Goal: Answer question/provide support: Share knowledge or assist other users

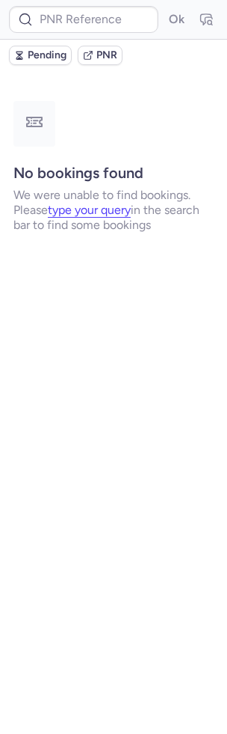
type input "CP8YNA"
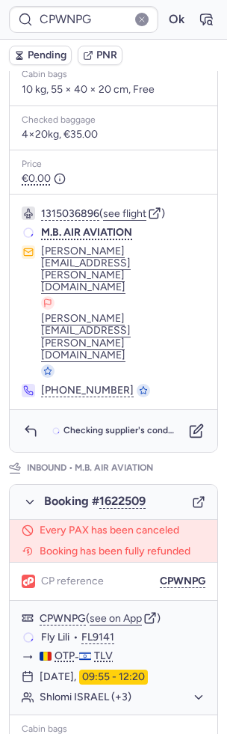
scroll to position [652, 0]
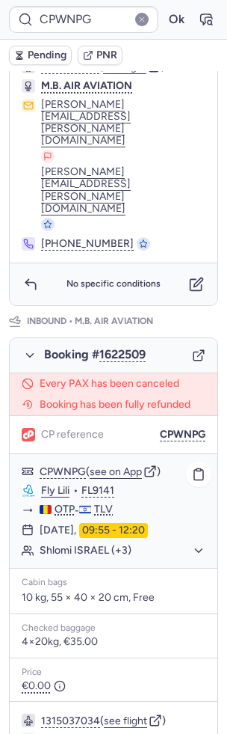
type input "CP8YNA"
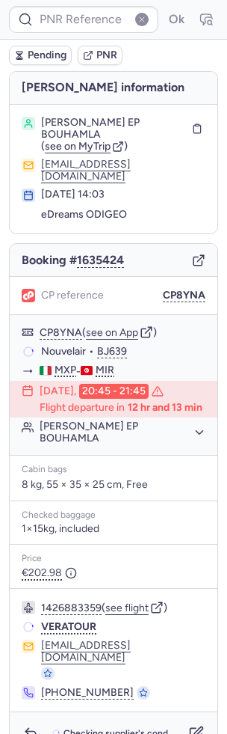
scroll to position [0, 0]
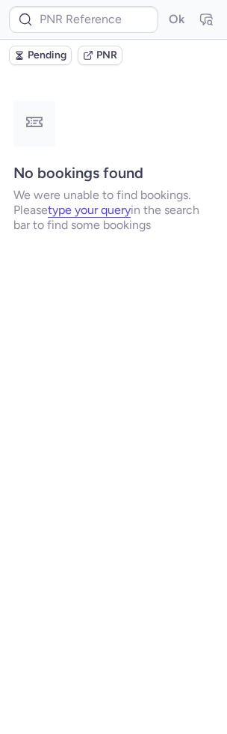
type input "DT1753475922252730"
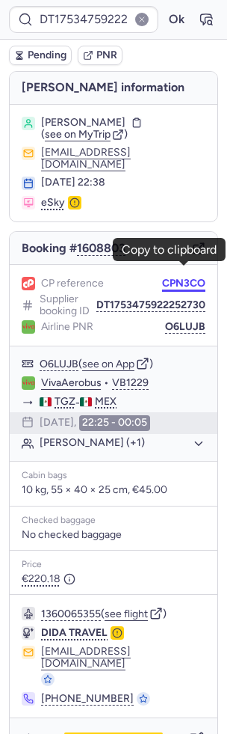
click at [189, 278] on button "CPN3CO" at bounding box center [183, 284] width 43 height 12
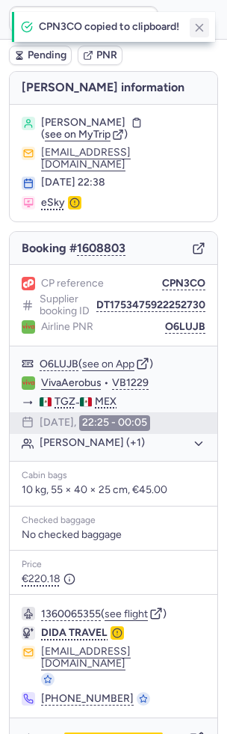
click at [206, 22] on icon "button" at bounding box center [199, 27] width 13 height 13
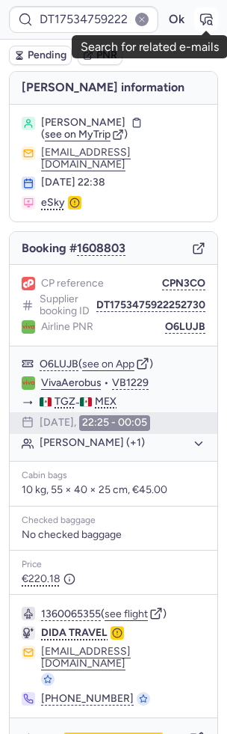
click at [206, 10] on button "button" at bounding box center [207, 19] width 24 height 24
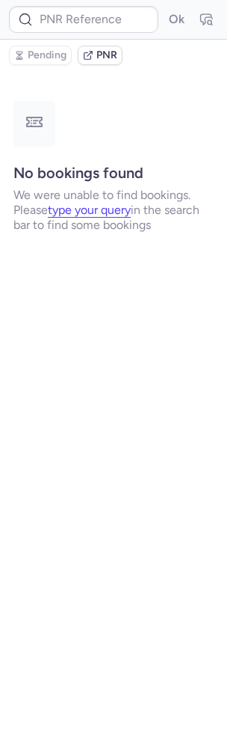
type input "DT1753475922252730"
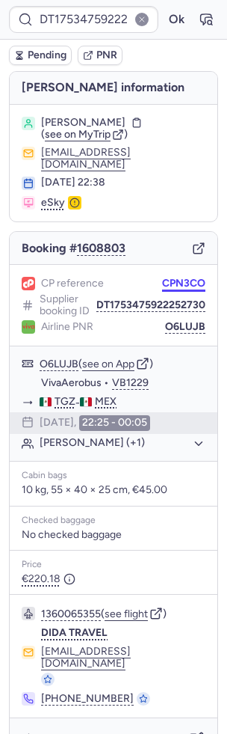
click at [186, 278] on button "CPN3CO" at bounding box center [183, 284] width 43 height 12
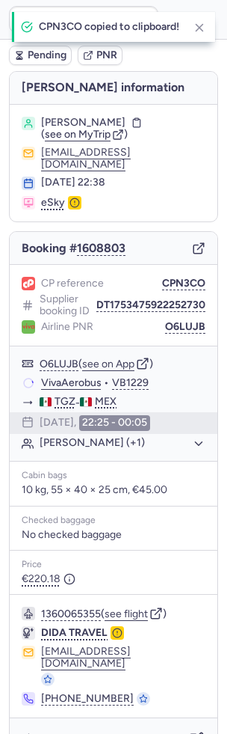
type input "CPN3CO"
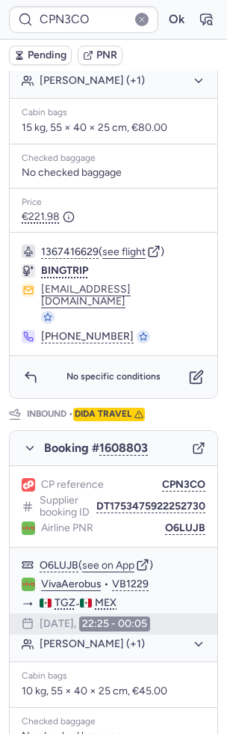
scroll to position [634, 0]
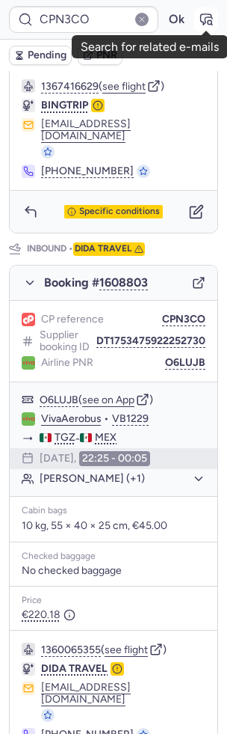
click at [211, 17] on icon "button" at bounding box center [206, 19] width 15 height 15
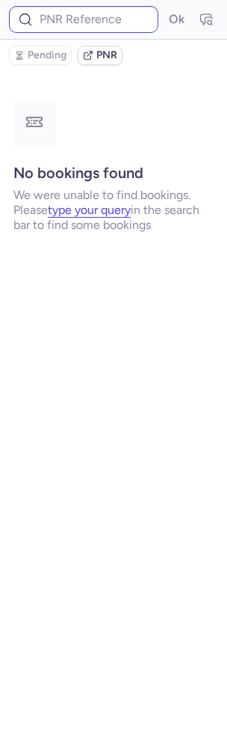
scroll to position [0, 0]
type input "CPN3CO"
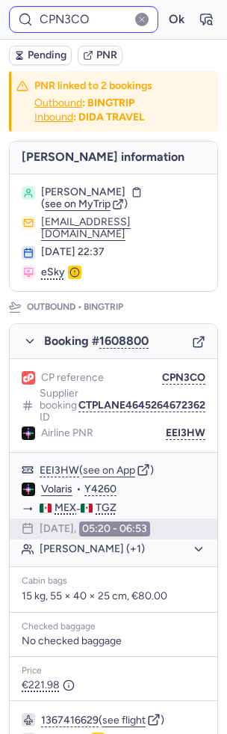
type input "CPDR95"
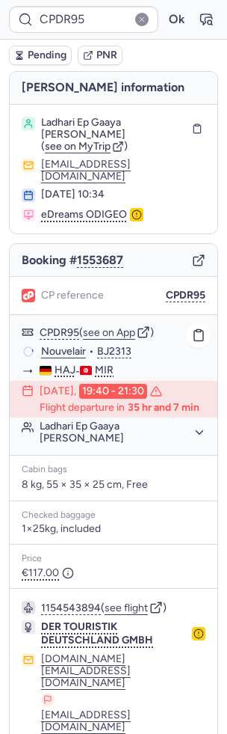
scroll to position [12, 0]
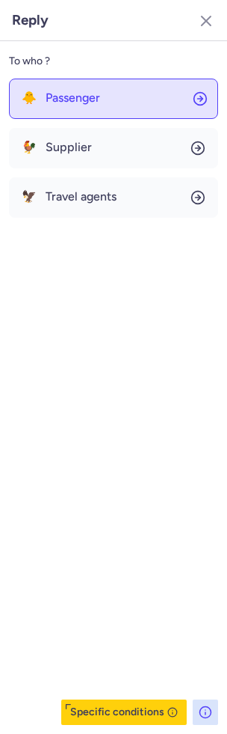
click at [59, 105] on button "🐥 Passenger" at bounding box center [113, 99] width 209 height 40
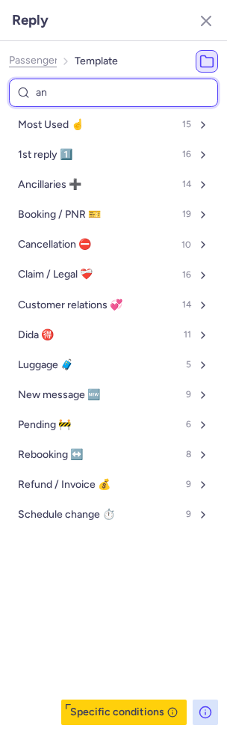
type input "[PERSON_NAME]"
select select "en"
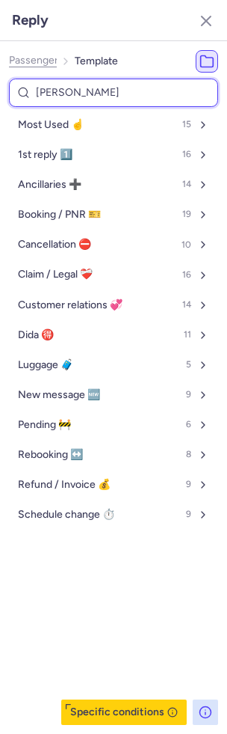
select select "en"
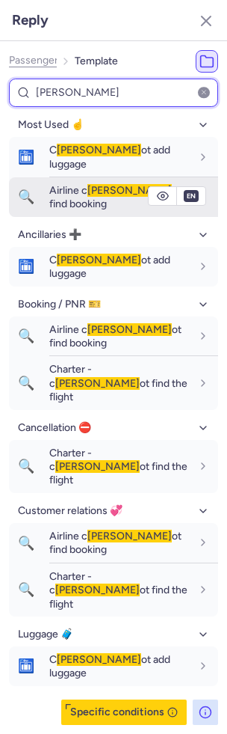
type input "[PERSON_NAME]"
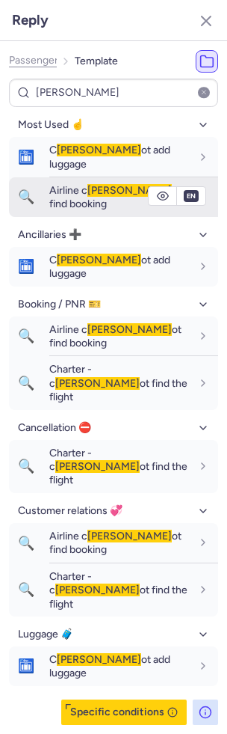
click at [63, 183] on div "Airline [PERSON_NAME] ot find booking" at bounding box center [120, 197] width 142 height 28
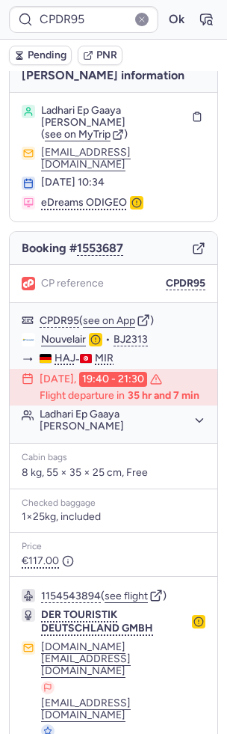
click at [63, 170] on button "Most Used ☝️" at bounding box center [114, 180] width 178 height 20
click at [214, 16] on button "button" at bounding box center [207, 19] width 24 height 24
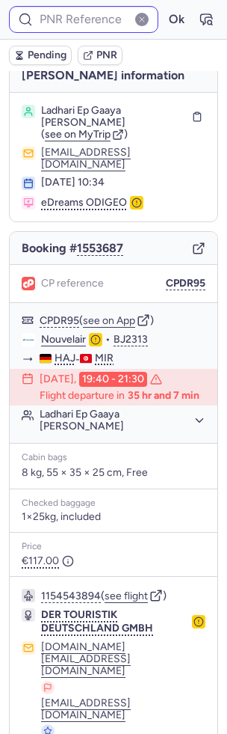
type input "CPDR95"
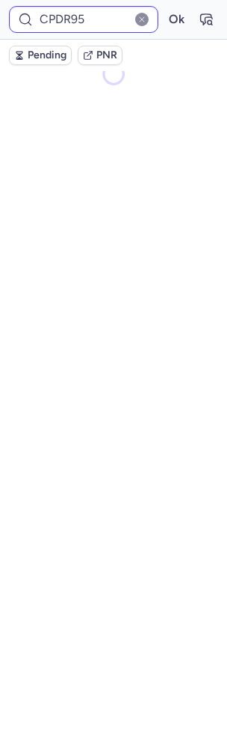
scroll to position [0, 0]
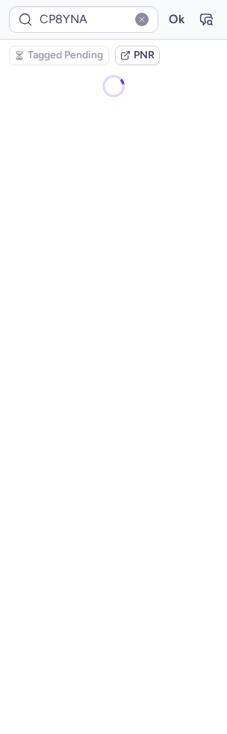
type input "CPN3CO"
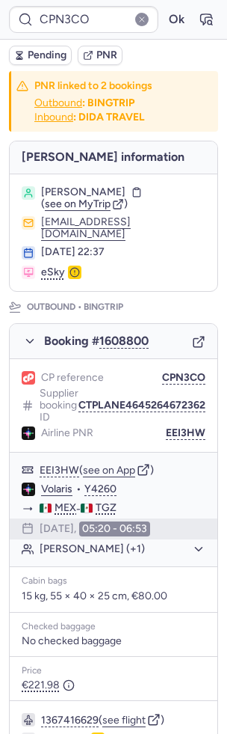
scroll to position [634, 0]
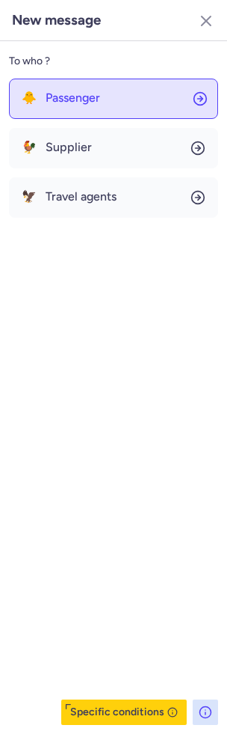
click at [102, 108] on button "🐥 Passenger" at bounding box center [113, 99] width 209 height 40
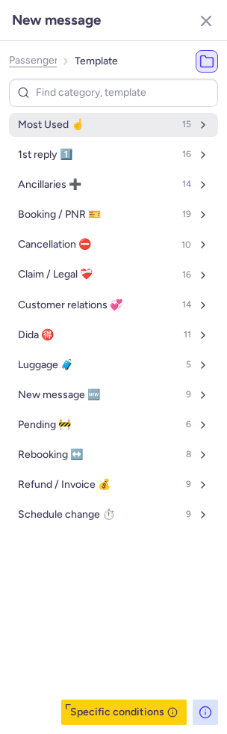
click at [99, 113] on button "Most Used ☝️ 15" at bounding box center [113, 125] width 209 height 24
select select "en"
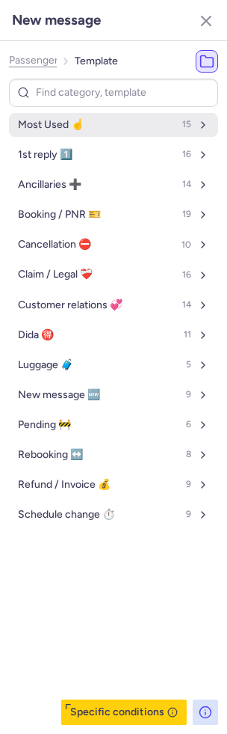
select select "en"
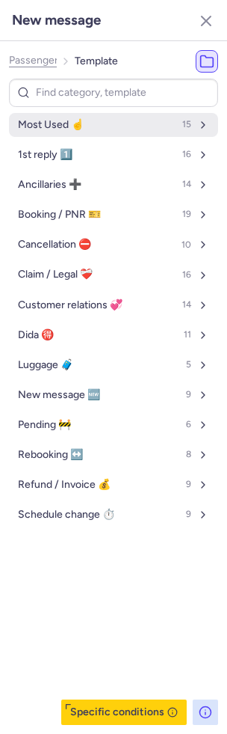
select select "en"
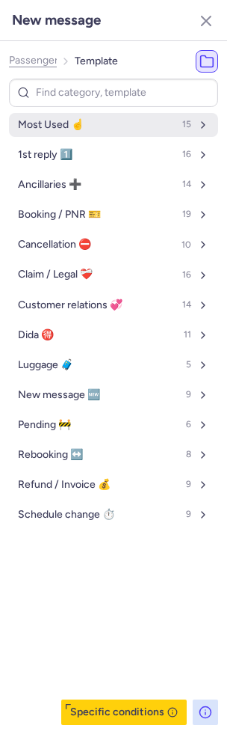
select select "en"
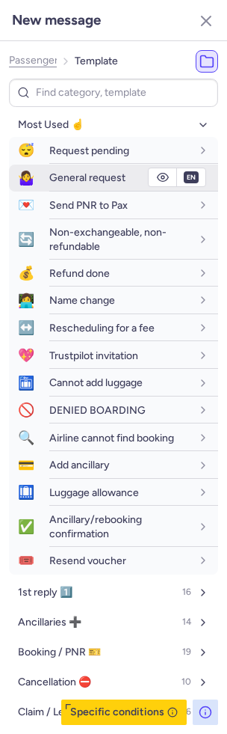
click at [80, 174] on span "General request" at bounding box center [87, 177] width 76 height 13
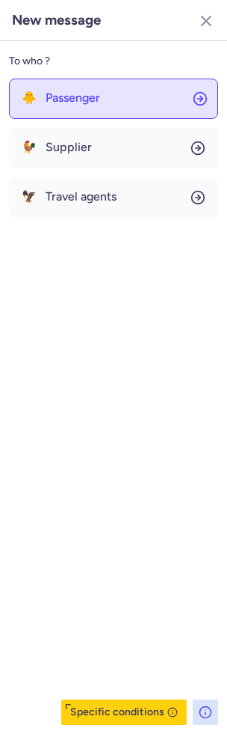
click at [97, 88] on button "🐥 Passenger" at bounding box center [113, 99] width 209 height 40
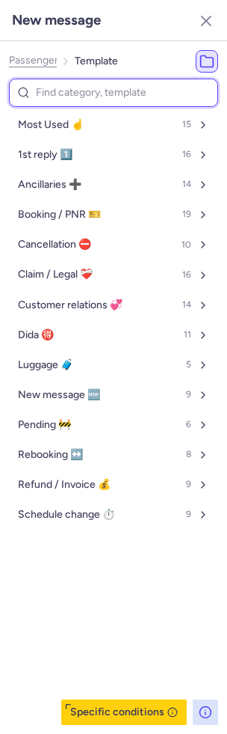
type input "c"
select select "en"
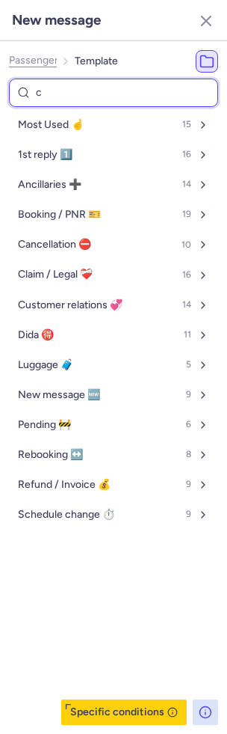
select select "en"
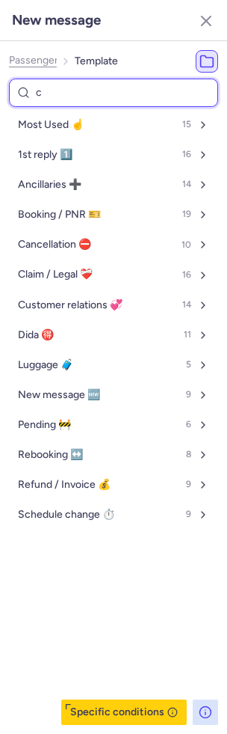
select select "en"
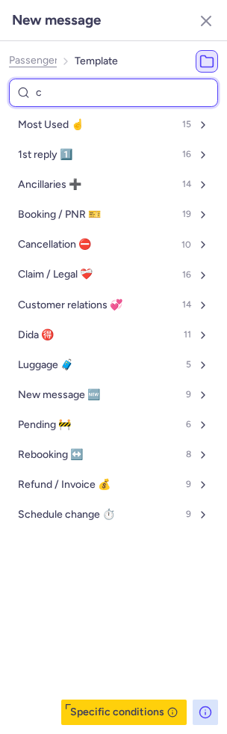
select select "en"
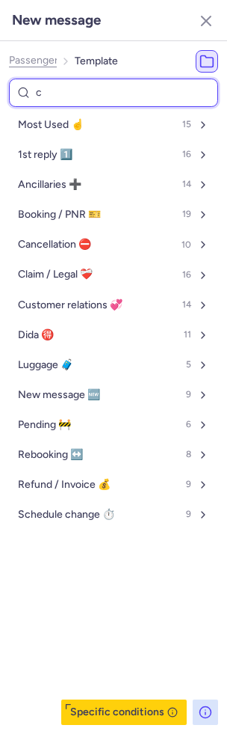
select select "en"
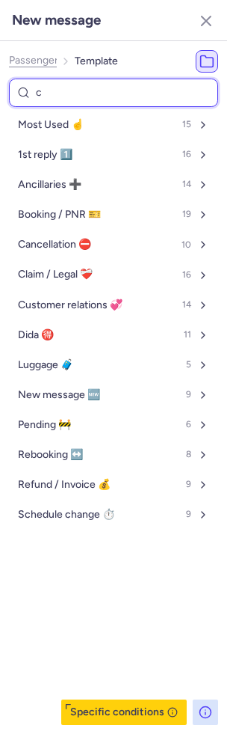
select select "en"
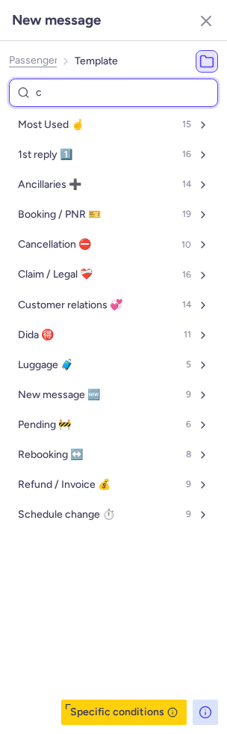
select select "en"
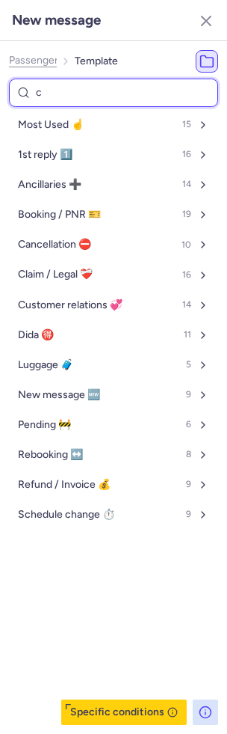
select select "en"
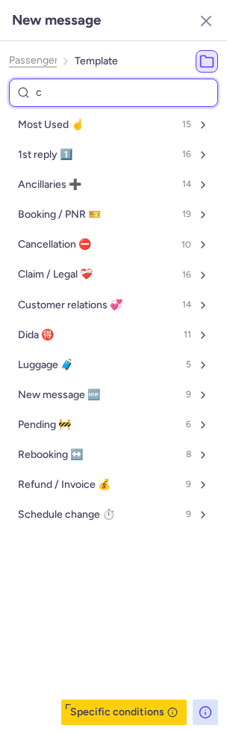
select select "en"
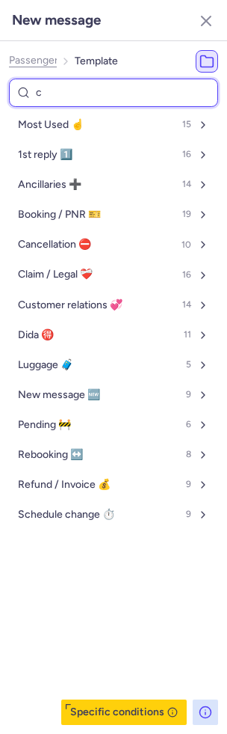
select select "en"
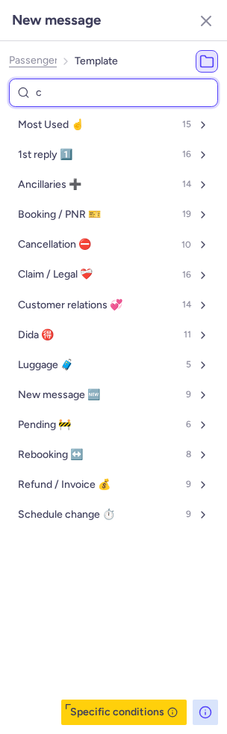
select select "en"
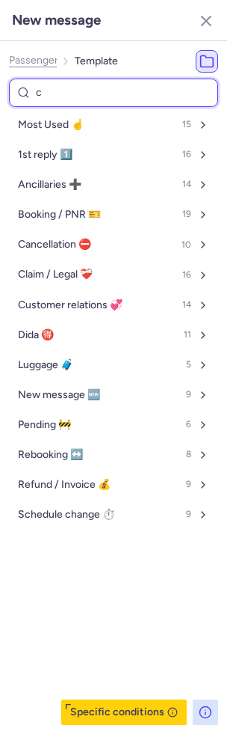
select select "en"
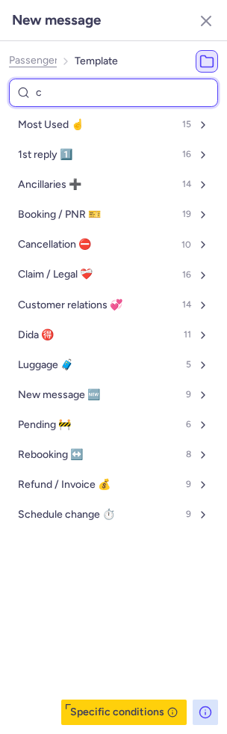
select select "en"
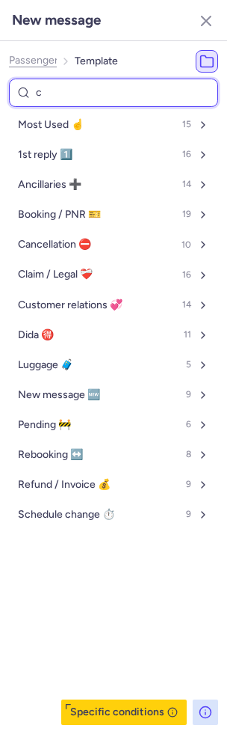
select select "en"
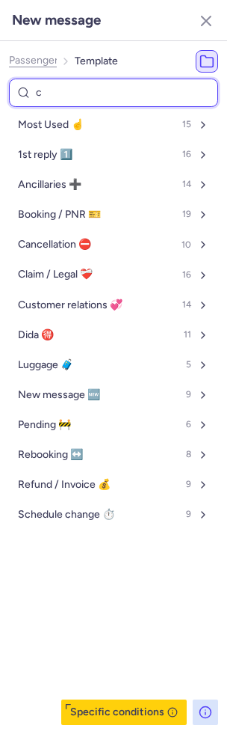
select select "en"
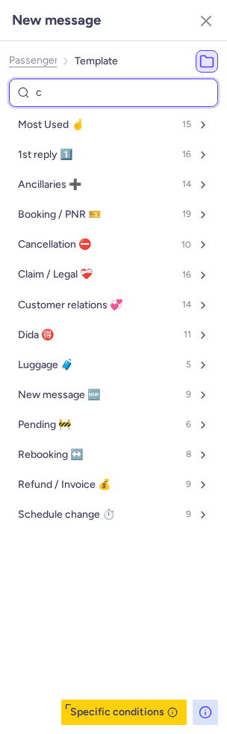
select select "en"
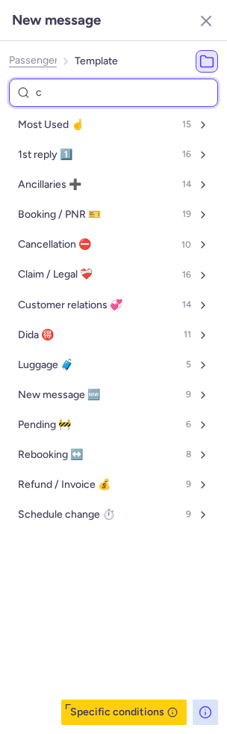
select select "en"
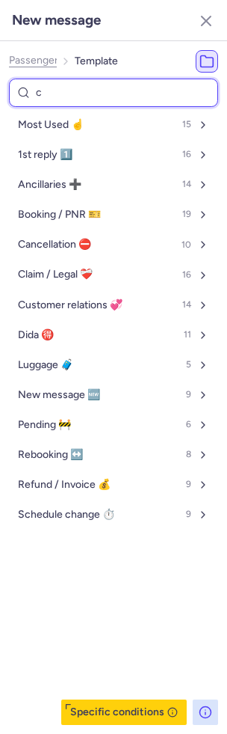
select select "en"
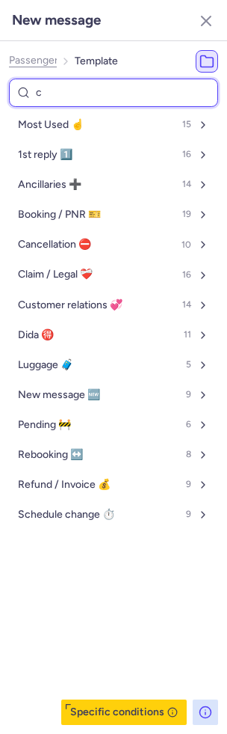
select select "en"
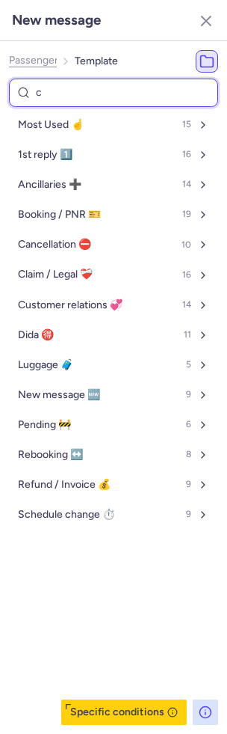
select select "en"
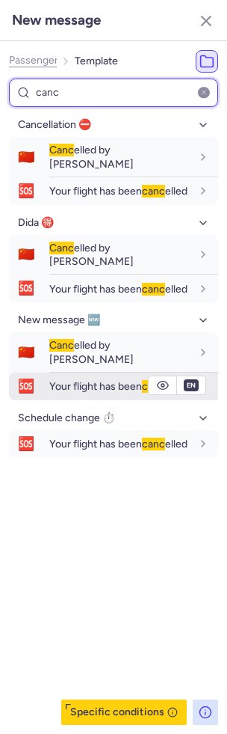
type input "canc"
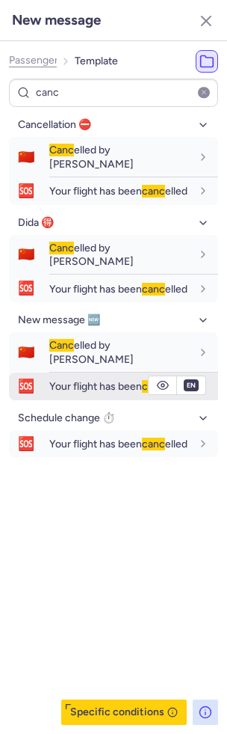
click at [110, 380] on span "Your flight has been canc elled" at bounding box center [118, 386] width 138 height 13
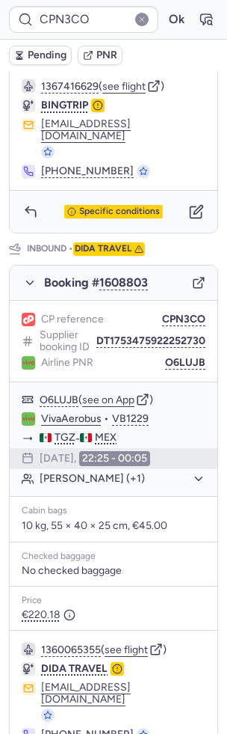
type input "CPDR95"
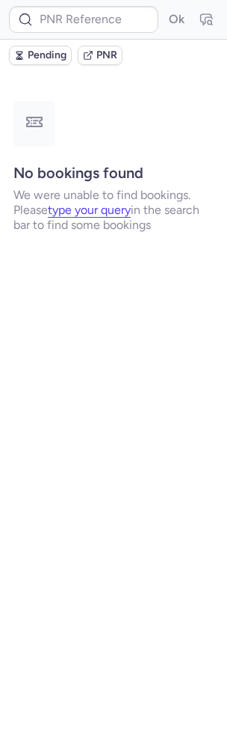
scroll to position [0, 0]
type input "CPDR95"
type input "CPJSCA"
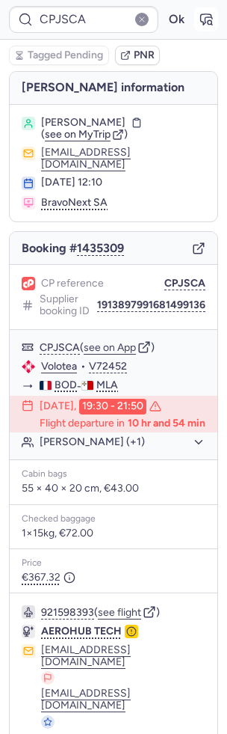
click at [202, 15] on icon "button" at bounding box center [206, 19] width 15 height 15
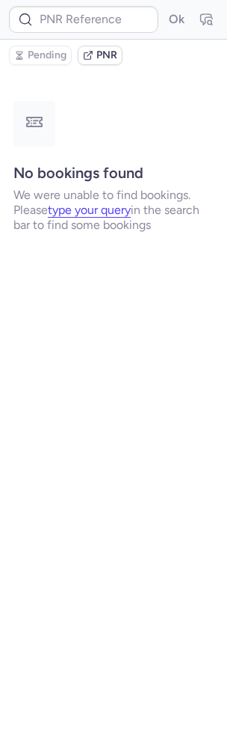
type input "CPJSCA"
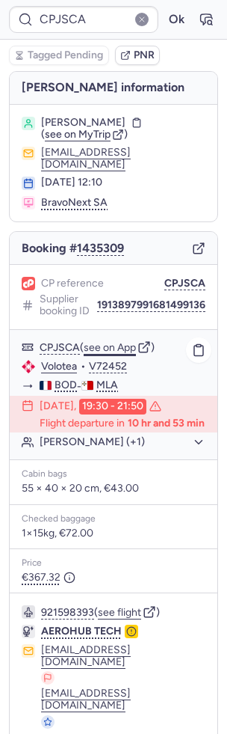
click at [120, 342] on button "see on App" at bounding box center [110, 348] width 52 height 12
type input "CPQQ5T"
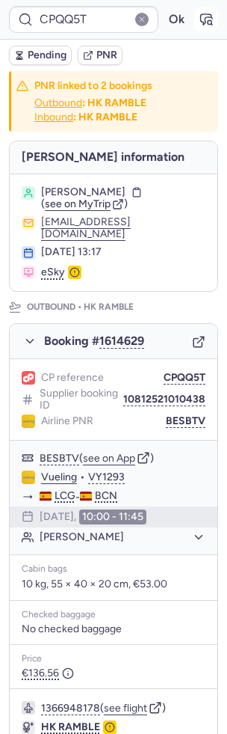
click at [199, 19] on icon "button" at bounding box center [206, 19] width 15 height 15
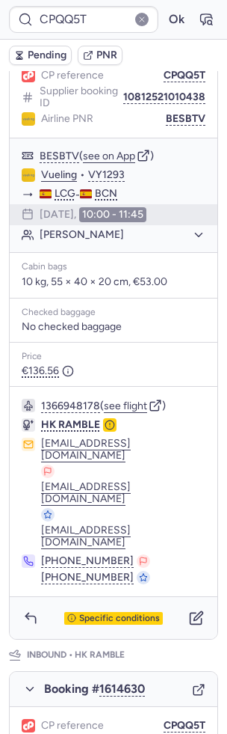
scroll to position [778, 0]
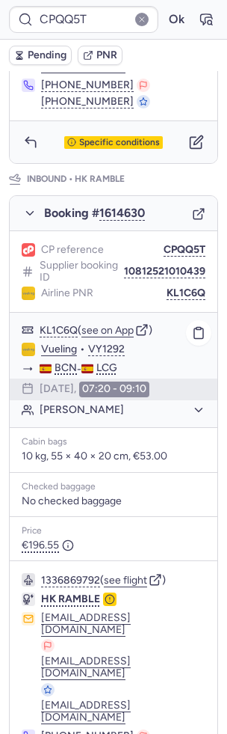
type input "CPDR95"
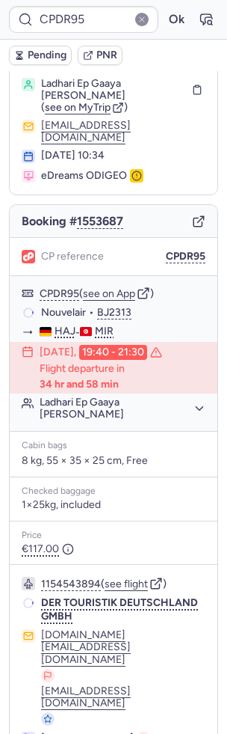
scroll to position [27, 0]
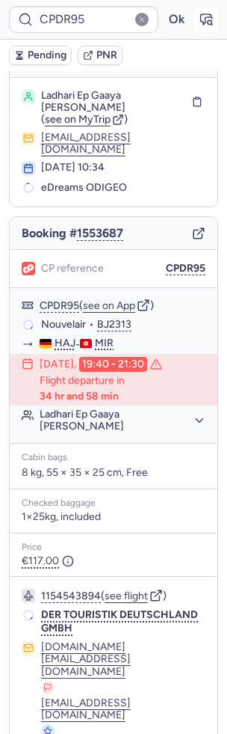
click at [209, 14] on icon "button" at bounding box center [206, 19] width 15 height 15
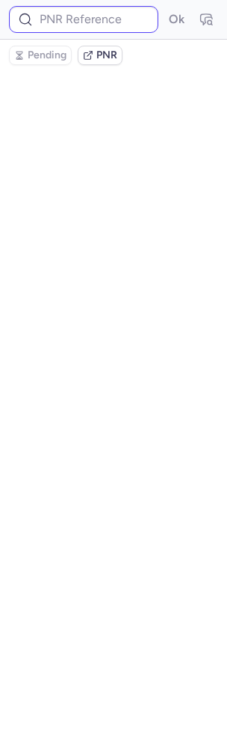
scroll to position [0, 0]
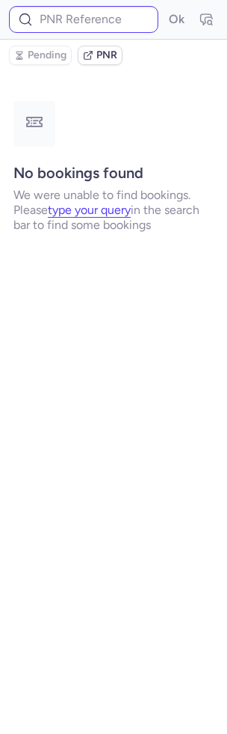
type input "CPDR95"
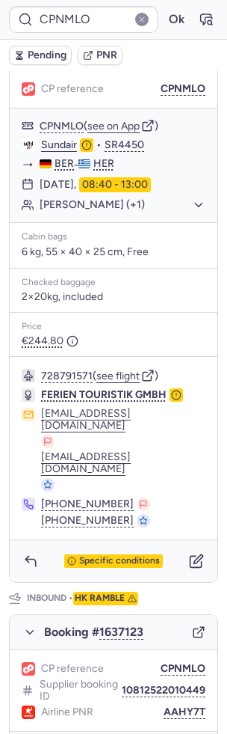
scroll to position [703, 0]
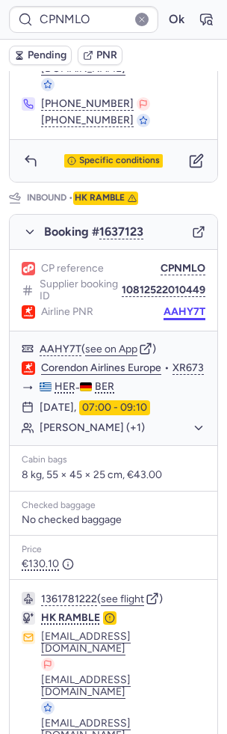
click at [186, 306] on button "AAHY7T" at bounding box center [185, 312] width 42 height 12
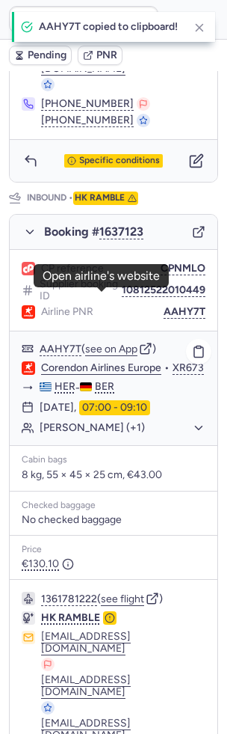
click at [102, 361] on link "Corendon Airlines Europe" at bounding box center [101, 367] width 120 height 13
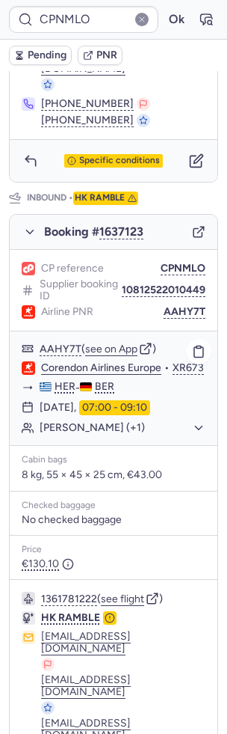
type input "CPQQ5T"
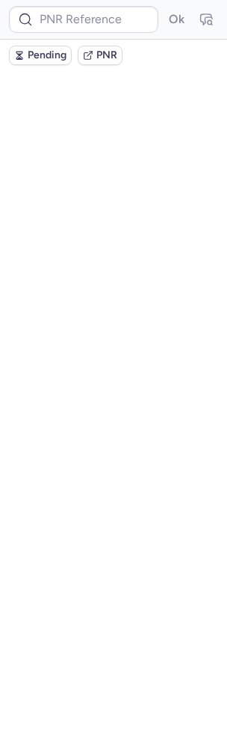
scroll to position [0, 0]
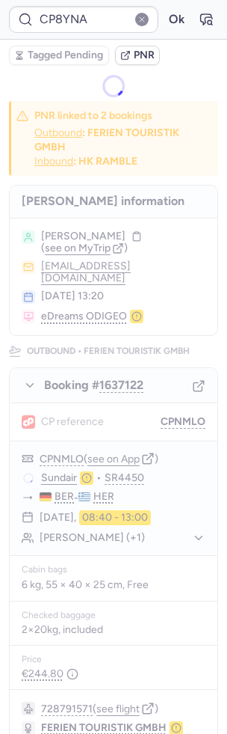
type input "CPQQ5T"
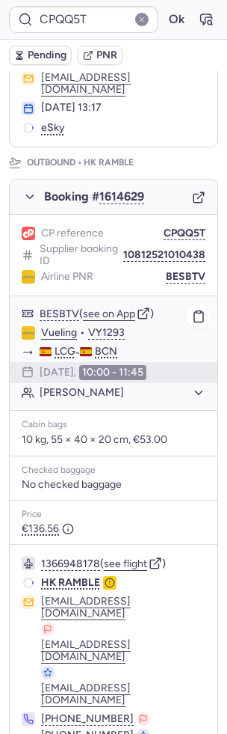
scroll to position [315, 0]
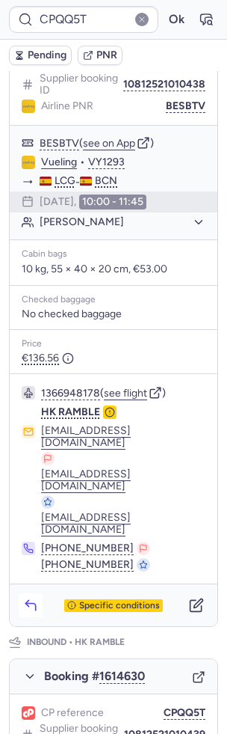
click at [37, 598] on icon "button" at bounding box center [30, 605] width 15 height 15
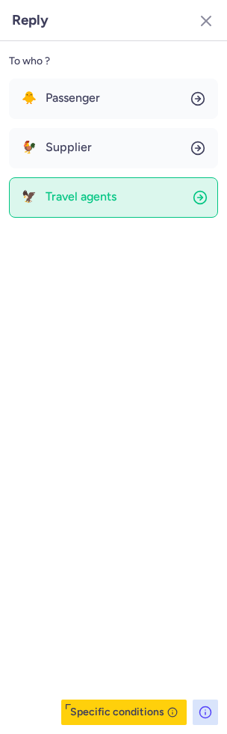
click at [93, 185] on button "🦅 Travel agents" at bounding box center [113, 197] width 209 height 40
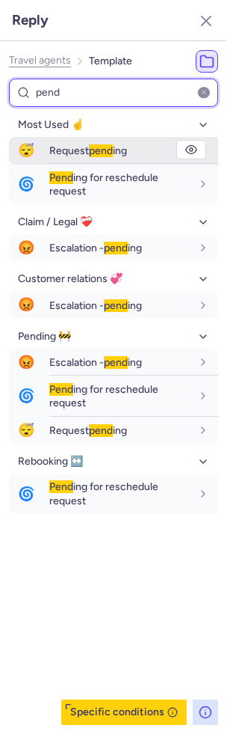
type input "pend"
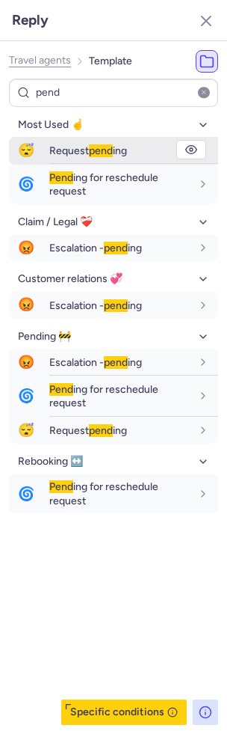
click at [82, 150] on span "Request pend ing" at bounding box center [88, 150] width 78 height 13
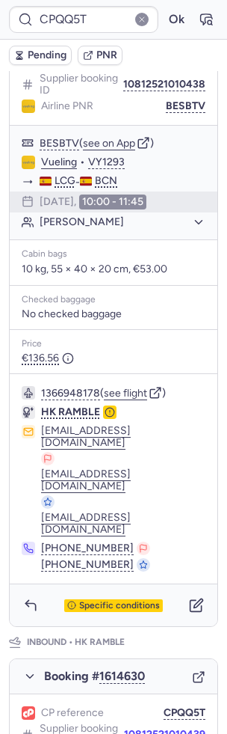
click at [157, 729] on button "10812521010439" at bounding box center [165, 735] width 82 height 12
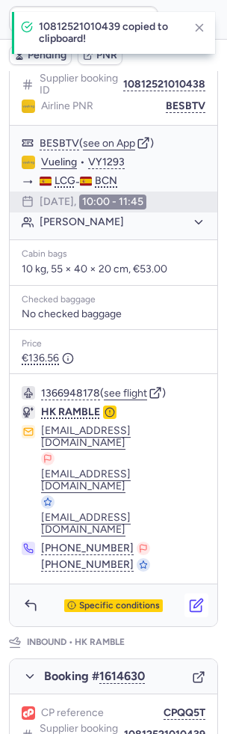
click at [192, 598] on icon "button" at bounding box center [196, 605] width 15 height 15
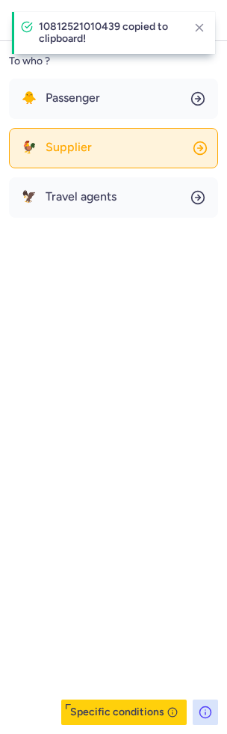
click at [117, 140] on button "🐓 Supplier" at bounding box center [113, 148] width 209 height 40
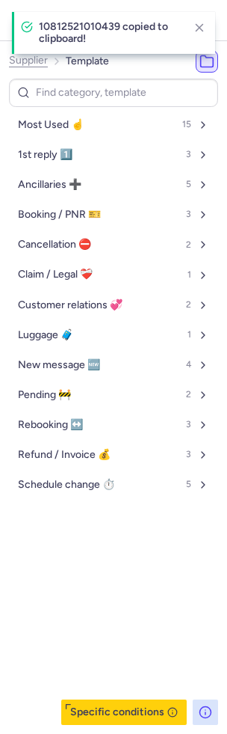
click at [105, 120] on button "Most Used ☝️ 15" at bounding box center [113, 125] width 209 height 24
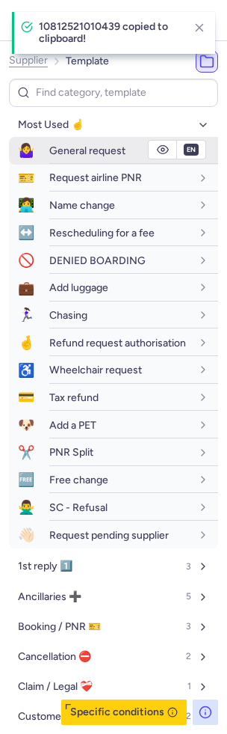
click at [100, 156] on span "General request" at bounding box center [87, 150] width 76 height 13
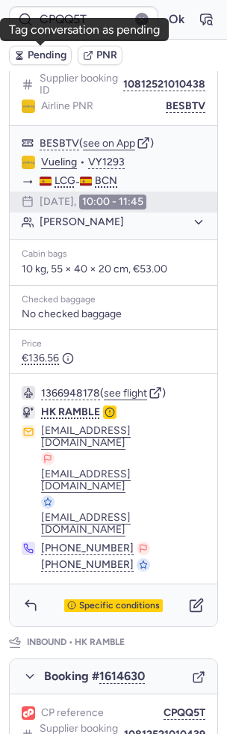
click at [52, 53] on span "Pending" at bounding box center [47, 55] width 39 height 12
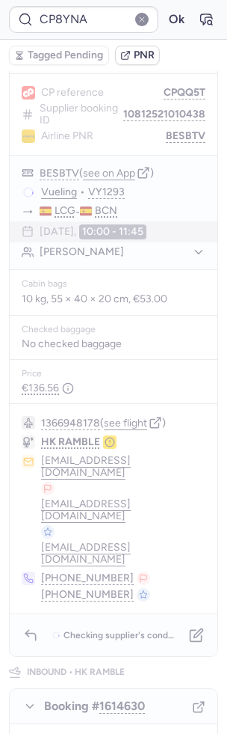
scroll to position [0, 0]
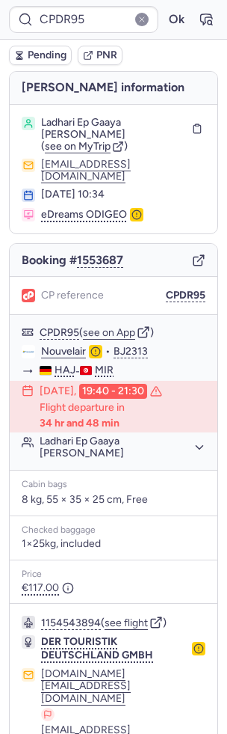
type input "CP8YNA"
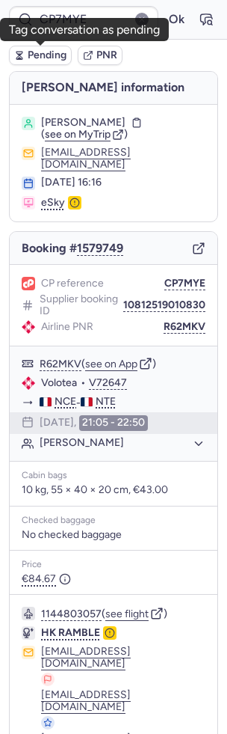
click at [52, 58] on span "Pending" at bounding box center [47, 55] width 39 height 12
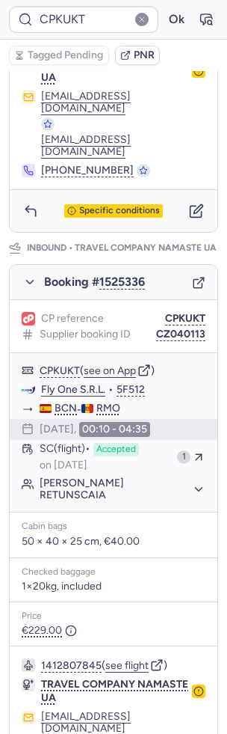
scroll to position [705, 0]
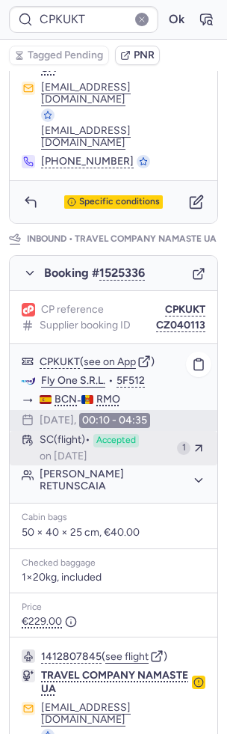
click at [138, 431] on button "SC (flight) Accepted on [DATE] 1" at bounding box center [114, 448] width 208 height 34
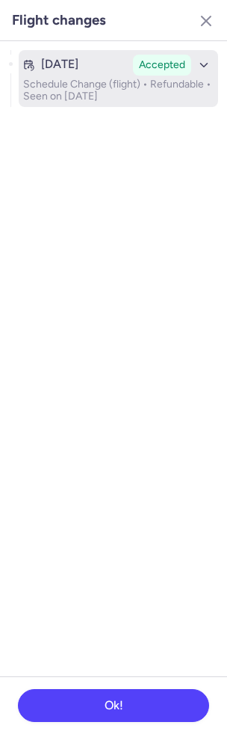
click at [125, 88] on p "Schedule Change (flight) • Refundable • Seen on [DATE]" at bounding box center [118, 91] width 191 height 24
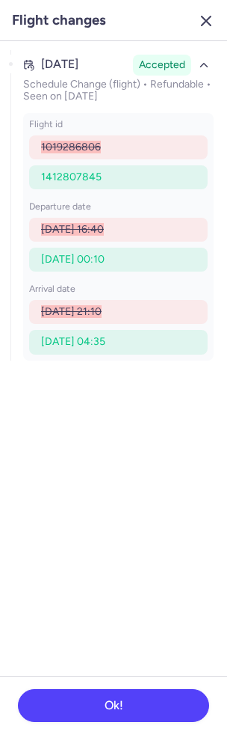
click at [208, 19] on line "button" at bounding box center [206, 20] width 9 height 9
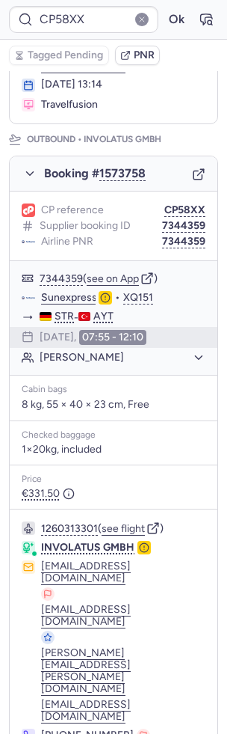
scroll to position [710, 0]
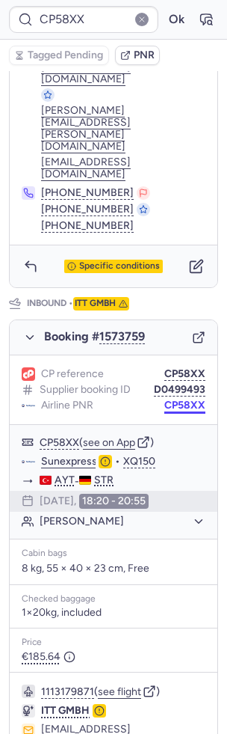
click at [189, 400] on button "CP58XX" at bounding box center [185, 406] width 41 height 12
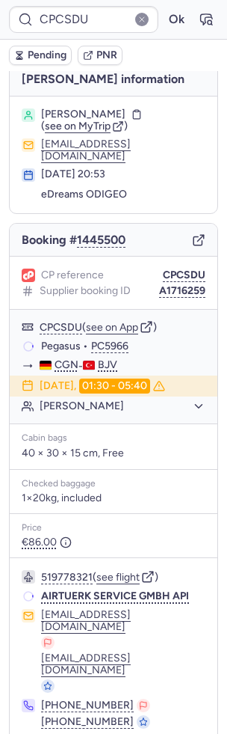
scroll to position [0, 0]
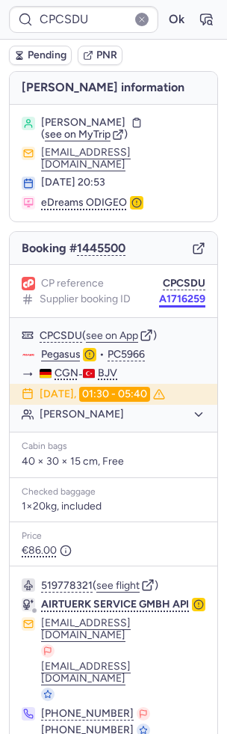
click at [179, 293] on button "A1716259" at bounding box center [182, 299] width 46 height 12
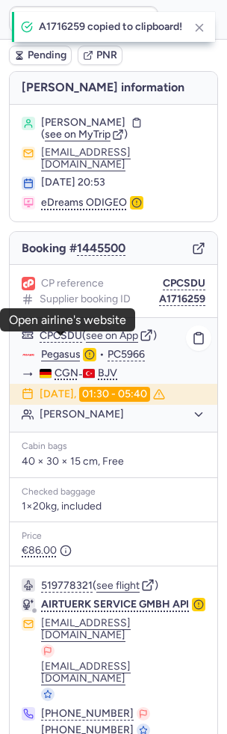
click at [70, 348] on link "Pegasus" at bounding box center [61, 354] width 40 height 13
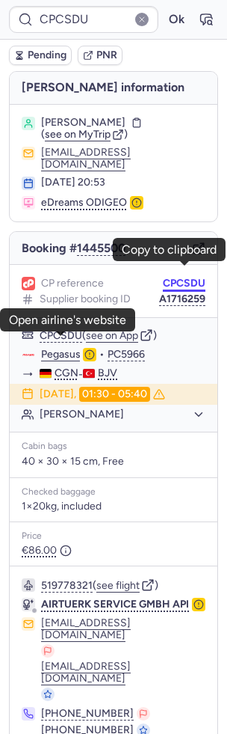
click at [189, 278] on button "CPCSDU" at bounding box center [184, 284] width 43 height 12
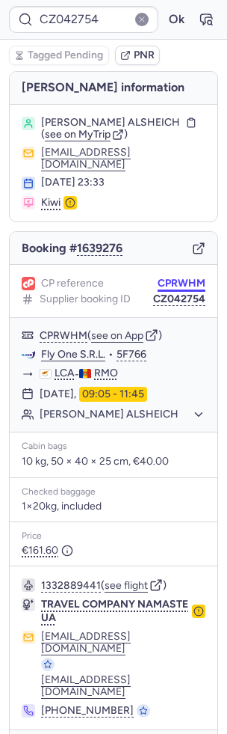
click at [181, 278] on button "CPRWHM" at bounding box center [182, 284] width 48 height 12
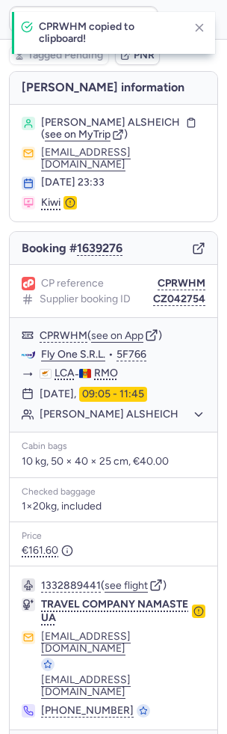
type input "CPRWHM"
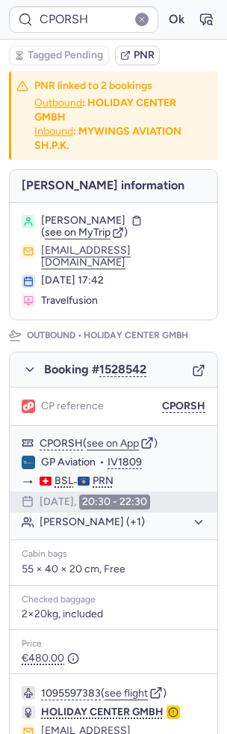
type input "CPGHA9"
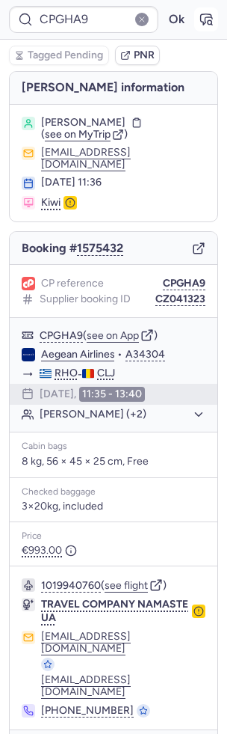
click at [204, 11] on button "button" at bounding box center [207, 19] width 24 height 24
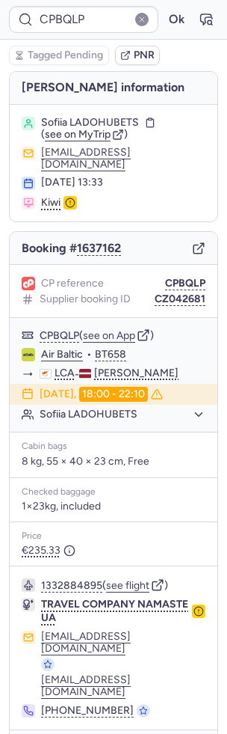
type input "CPG3PC"
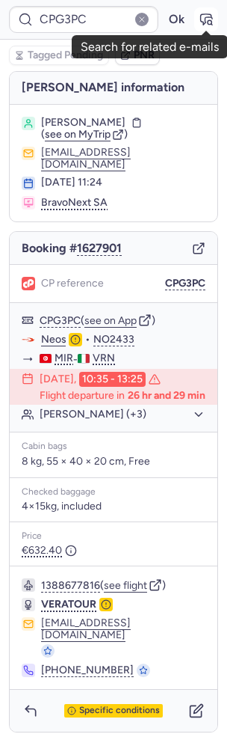
click at [202, 19] on icon "button" at bounding box center [206, 19] width 15 height 15
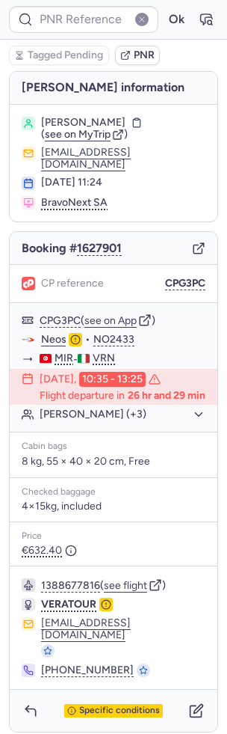
type input "CPG3PC"
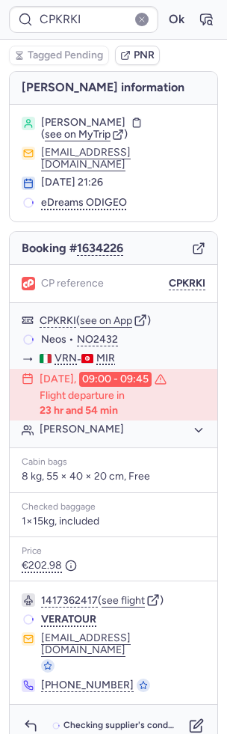
type input "CPW2GG"
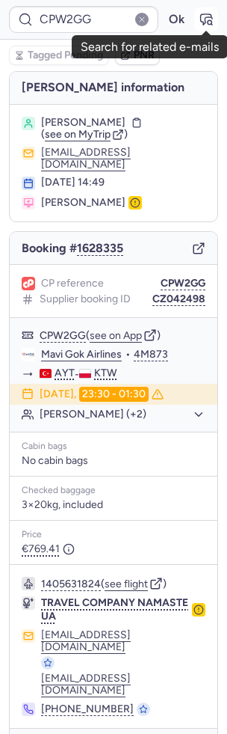
click at [202, 18] on icon "button" at bounding box center [206, 19] width 15 height 15
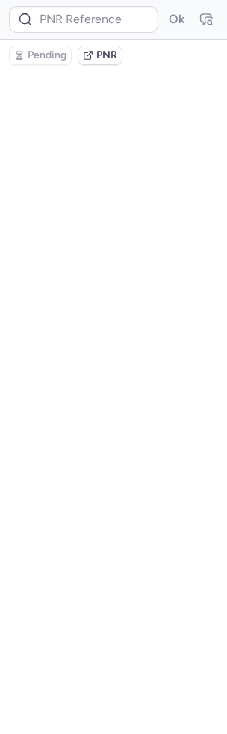
type input "CPW2GG"
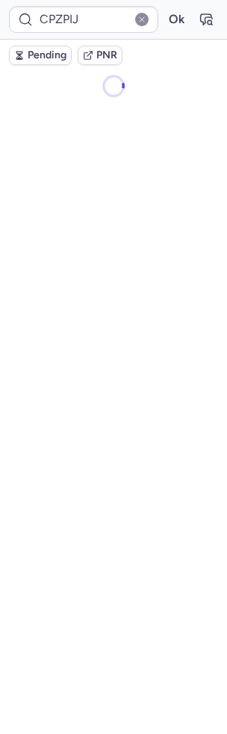
type input "CPKRKI"
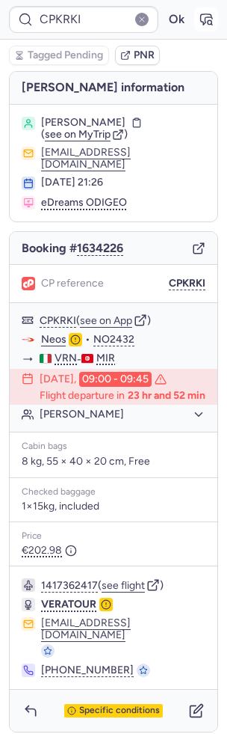
click at [206, 24] on icon "button" at bounding box center [206, 19] width 15 height 15
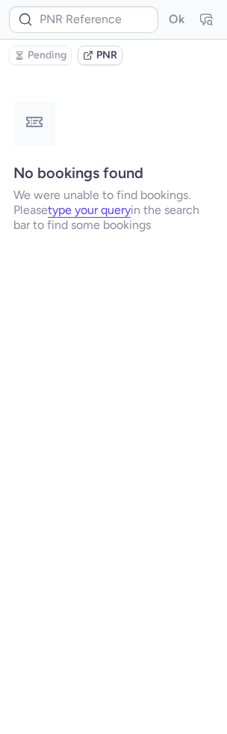
type input "CP57XO"
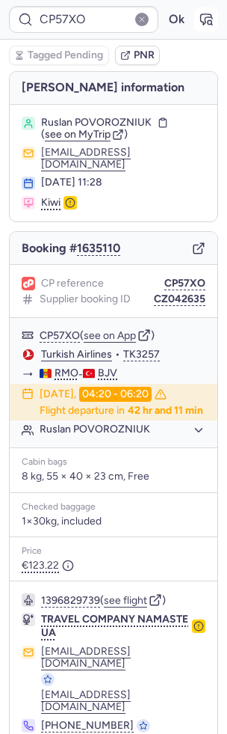
click at [206, 10] on button "button" at bounding box center [207, 19] width 24 height 24
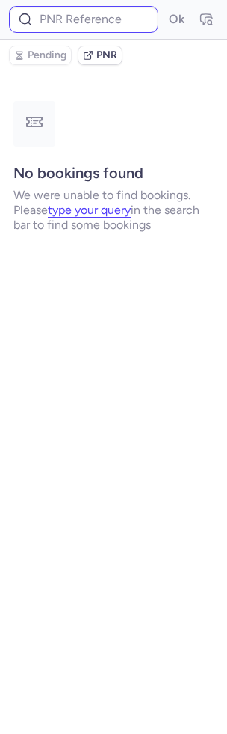
type input "CP79EY"
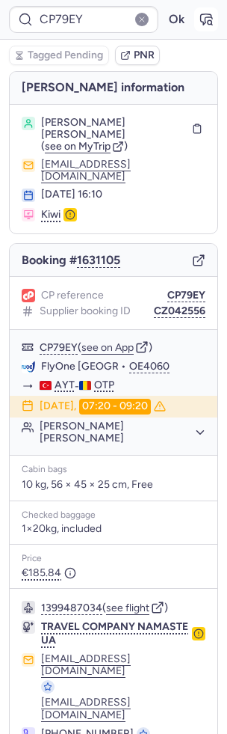
click at [204, 16] on icon "button" at bounding box center [206, 19] width 15 height 15
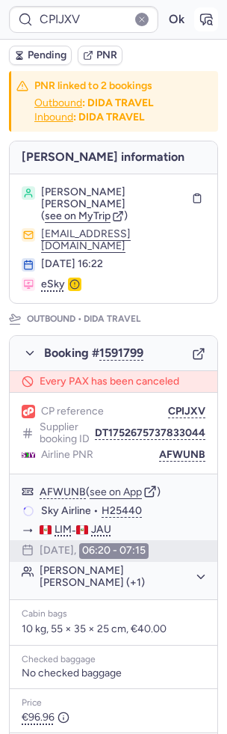
click at [208, 18] on icon "button" at bounding box center [206, 19] width 15 height 15
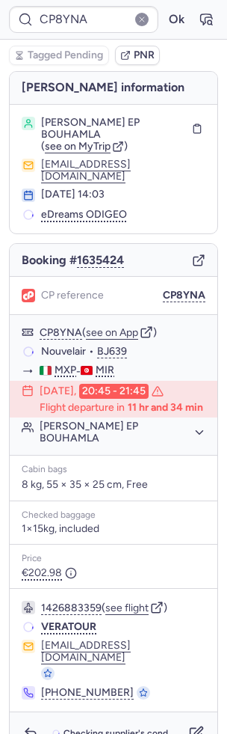
type input "CPILS9"
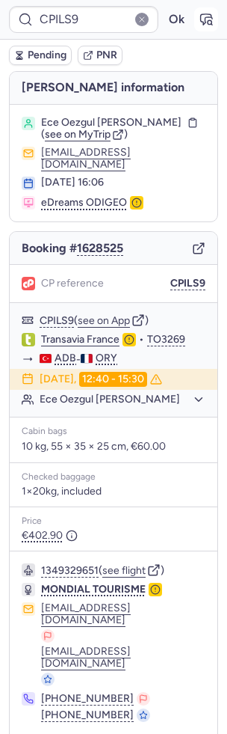
click at [206, 26] on icon "button" at bounding box center [206, 19] width 15 height 15
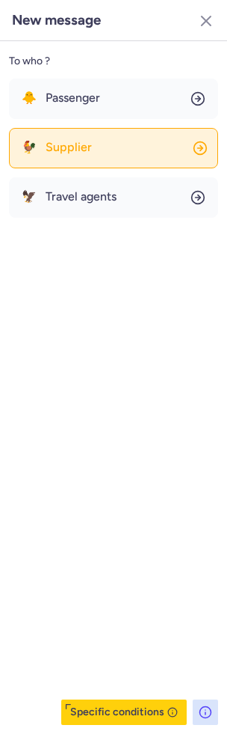
click at [63, 156] on button "🐓 Supplier" at bounding box center [113, 148] width 209 height 40
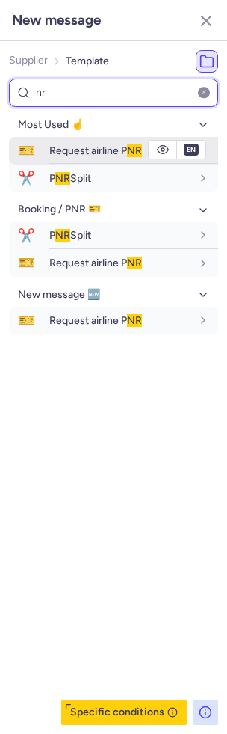
type input "nr"
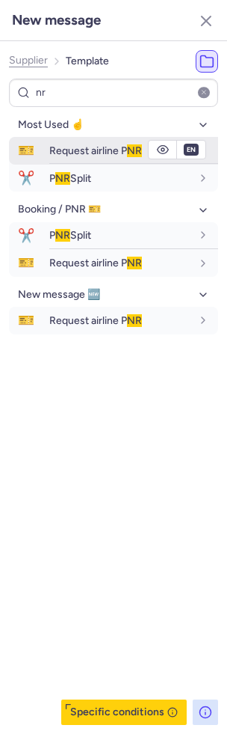
click at [85, 152] on span "Request airline P NR" at bounding box center [95, 150] width 93 height 13
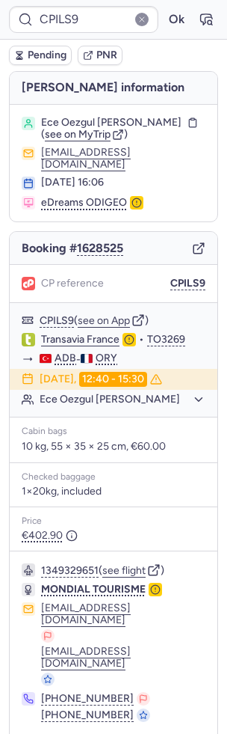
click at [33, 58] on span "Pending" at bounding box center [47, 55] width 39 height 12
type input "CPU2AP"
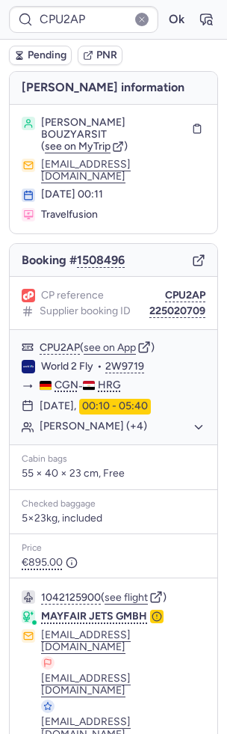
type input "CPQI7Z"
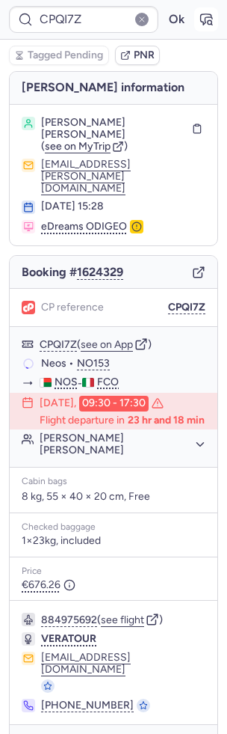
click at [199, 18] on icon "button" at bounding box center [206, 19] width 15 height 15
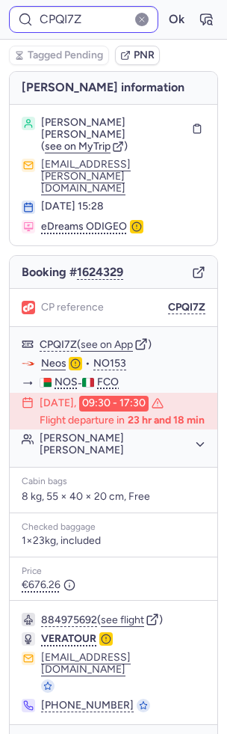
type input "CPU2AP"
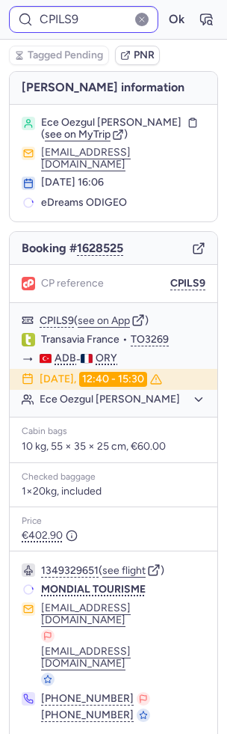
type input "CPTWP5"
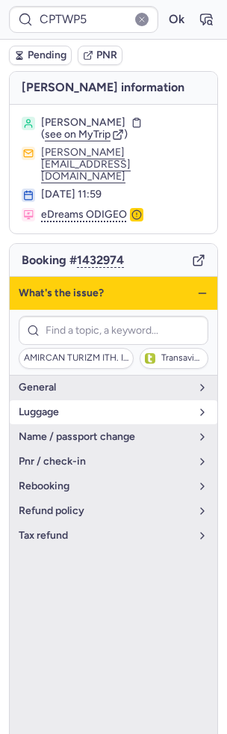
click at [87, 406] on span "luggage" at bounding box center [105, 412] width 172 height 12
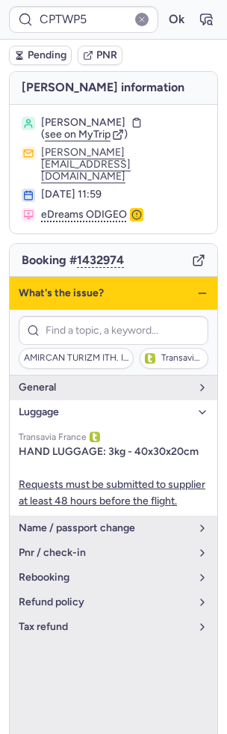
click at [88, 406] on span "luggage" at bounding box center [105, 412] width 172 height 12
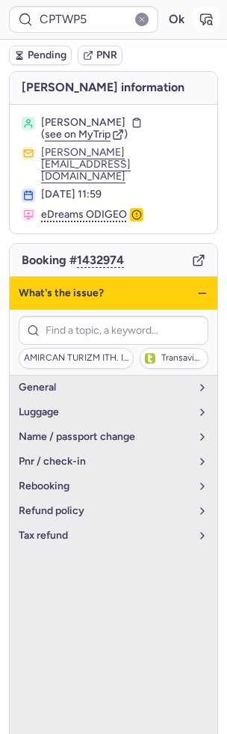
click at [212, 13] on icon "button" at bounding box center [206, 19] width 15 height 15
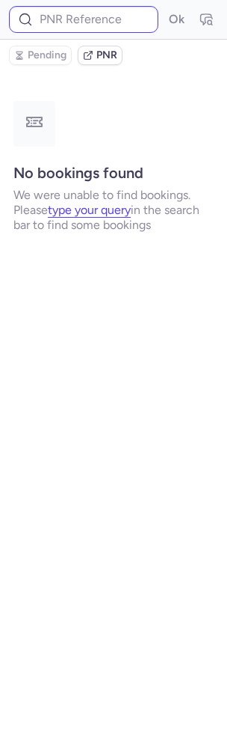
type input "CPTWP5"
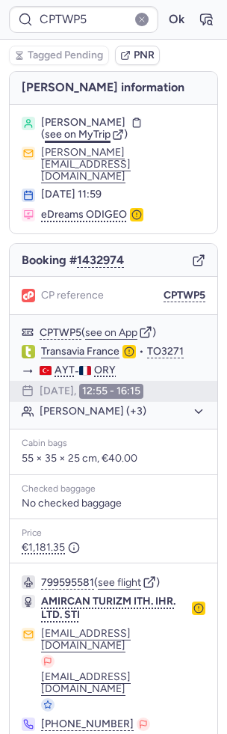
click at [91, 136] on span "see on MyTrip" at bounding box center [78, 134] width 66 height 13
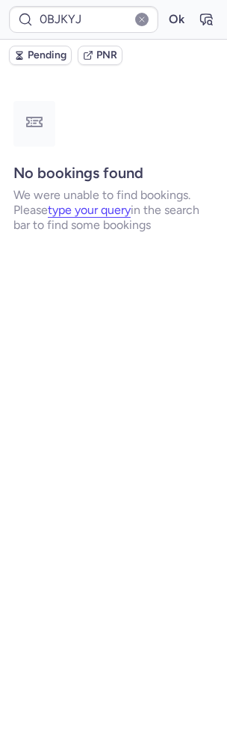
type input "CPILS9"
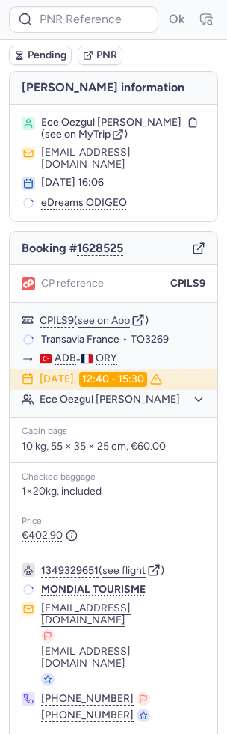
type input "DT1754344575565841"
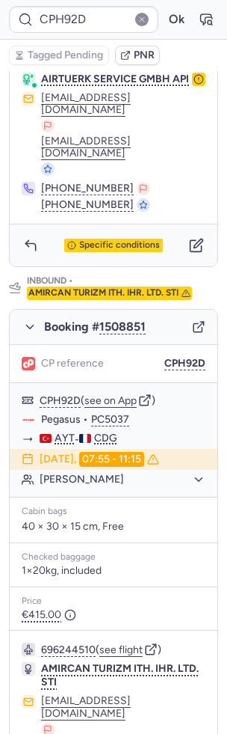
scroll to position [681, 0]
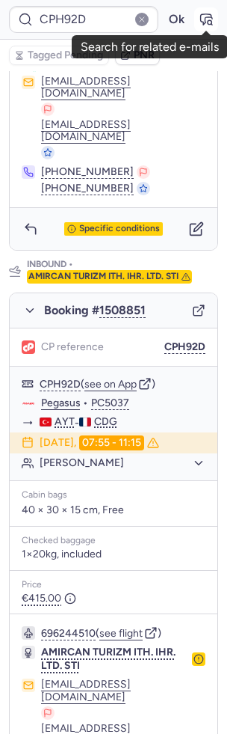
click at [197, 28] on button "button" at bounding box center [207, 19] width 24 height 24
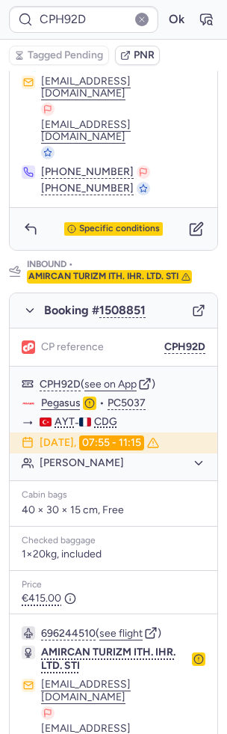
type input "CPOL7E"
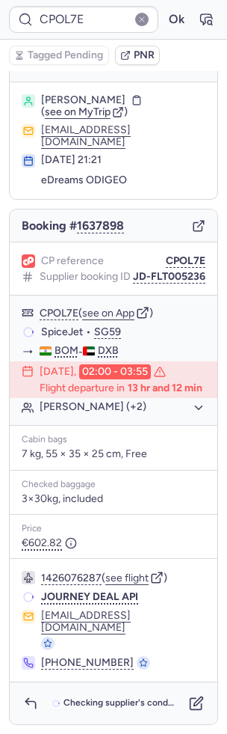
scroll to position [0, 0]
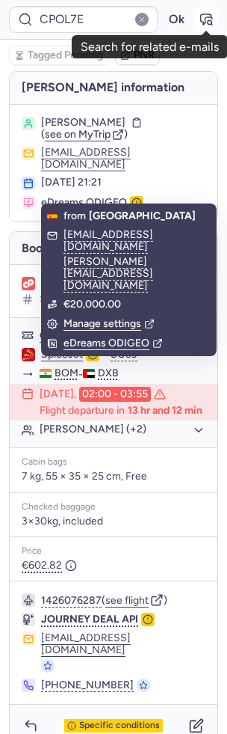
click at [209, 19] on icon "button" at bounding box center [206, 19] width 15 height 15
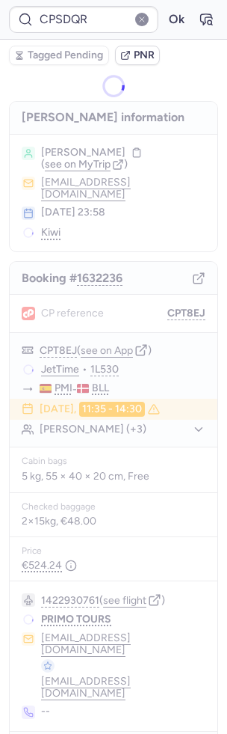
type input "CPT8EJ"
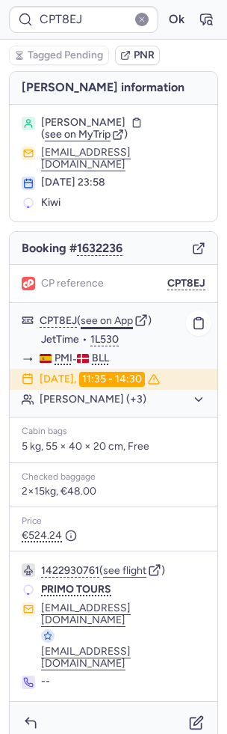
click at [120, 315] on button "see on App" at bounding box center [107, 321] width 52 height 12
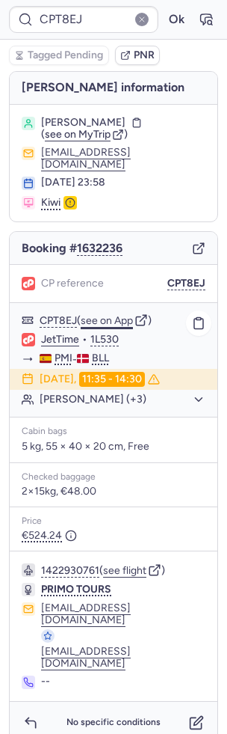
type input "CPSDQR"
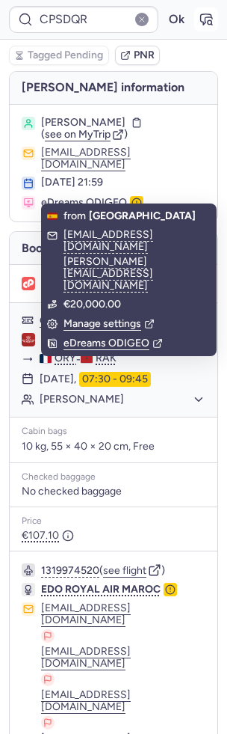
click at [207, 27] on button "button" at bounding box center [207, 19] width 24 height 24
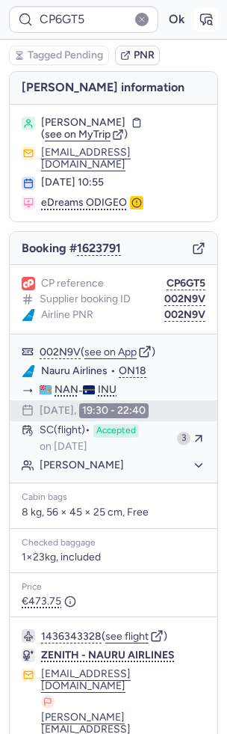
click at [203, 14] on icon "button" at bounding box center [206, 19] width 11 height 10
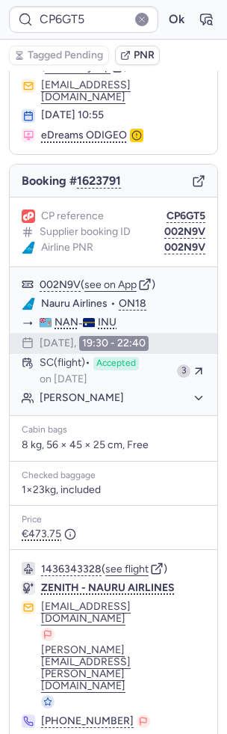
type input "CPTUUU"
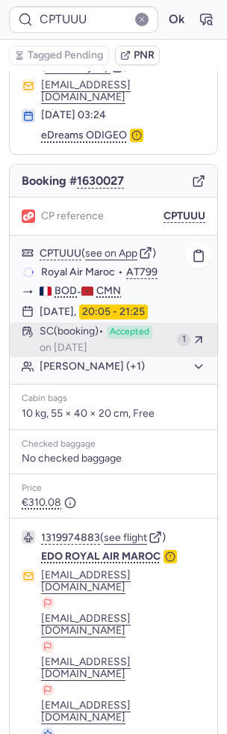
scroll to position [69, 0]
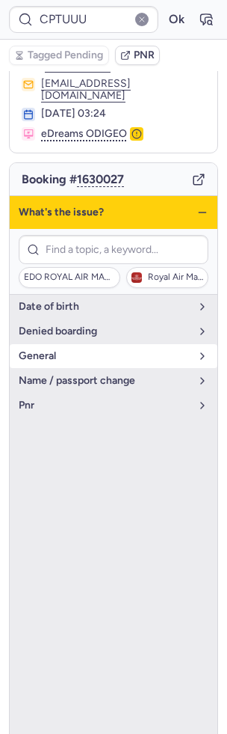
click at [67, 350] on span "general" at bounding box center [105, 356] width 172 height 12
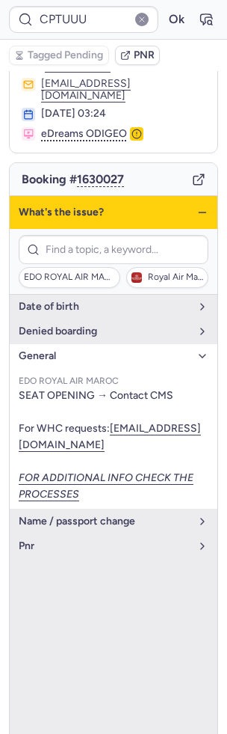
click at [59, 350] on span "general" at bounding box center [105, 356] width 172 height 12
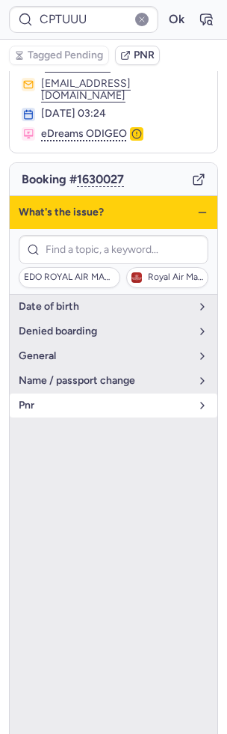
click at [55, 399] on button "pnr" at bounding box center [114, 406] width 208 height 24
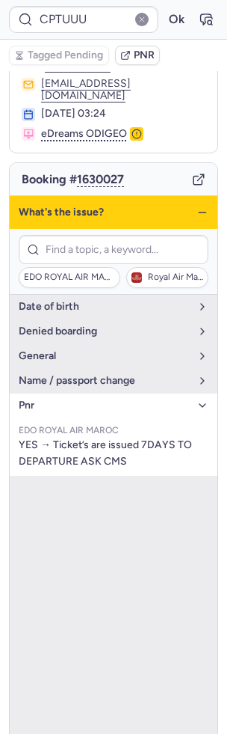
click at [201, 206] on icon "button" at bounding box center [203, 212] width 12 height 12
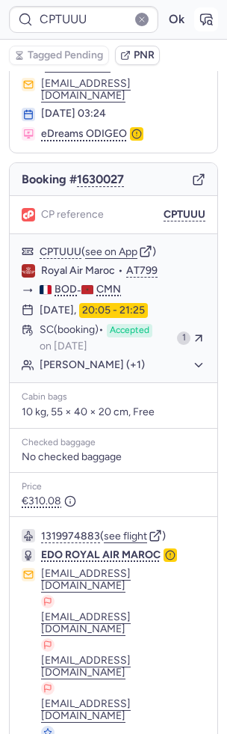
click at [206, 19] on icon "button" at bounding box center [206, 19] width 15 height 15
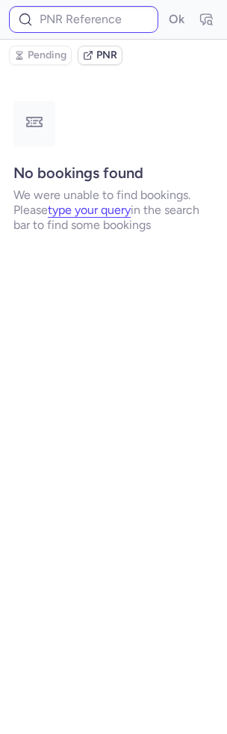
scroll to position [0, 0]
type input "CPTUUU"
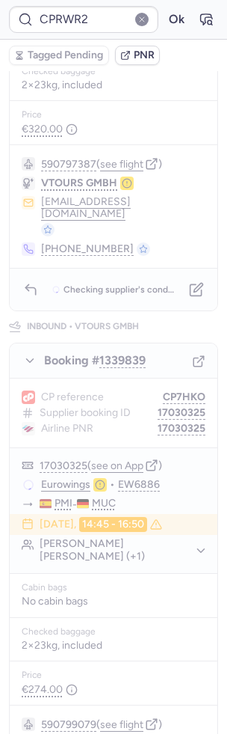
scroll to position [74, 0]
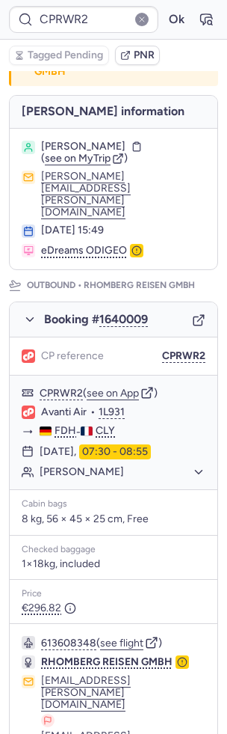
type input "CP3LYP"
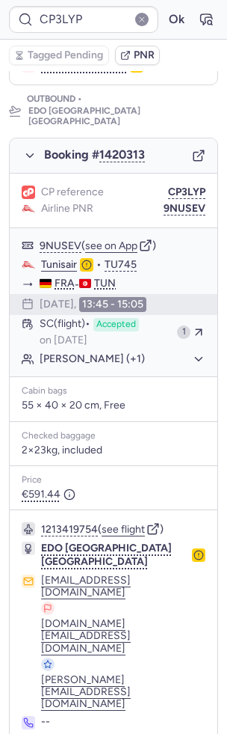
scroll to position [677, 0]
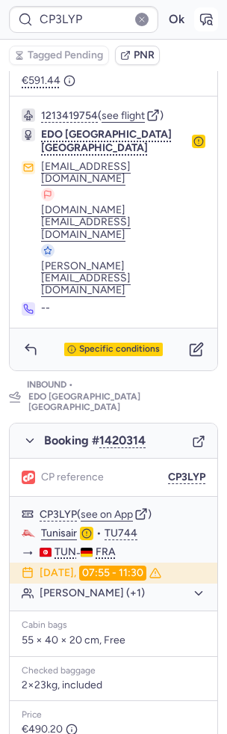
click at [207, 10] on button "button" at bounding box center [207, 19] width 24 height 24
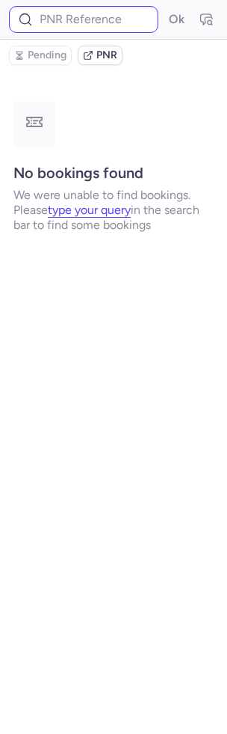
scroll to position [0, 0]
type input "CP3LYP"
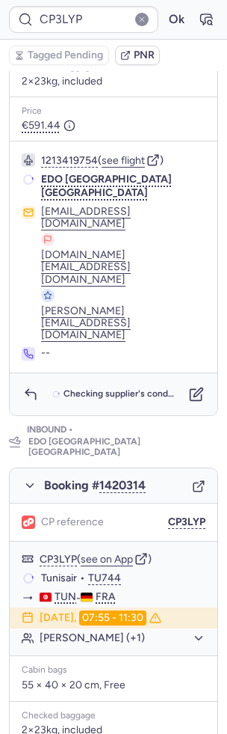
scroll to position [677, 0]
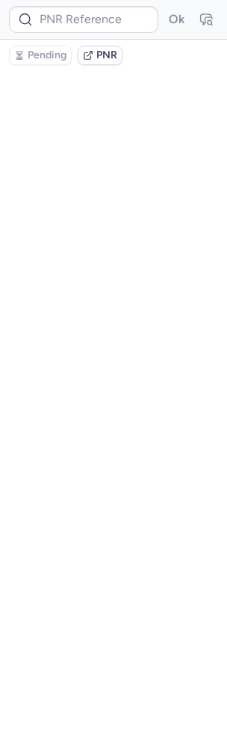
scroll to position [0, 0]
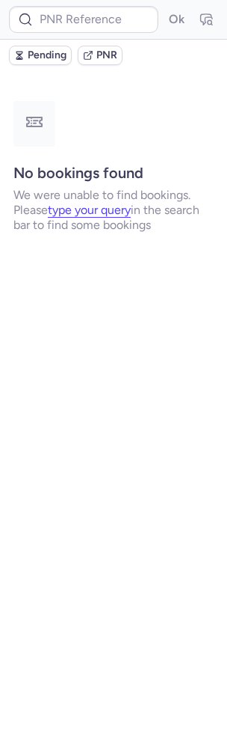
type input "CP3LYP"
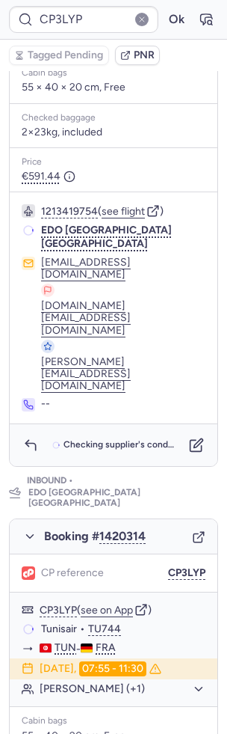
scroll to position [677, 0]
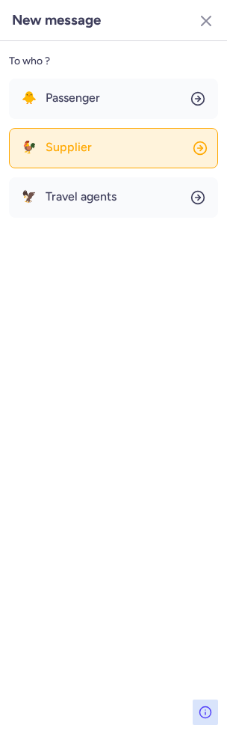
click at [91, 152] on button "🐓 Supplier" at bounding box center [113, 148] width 209 height 40
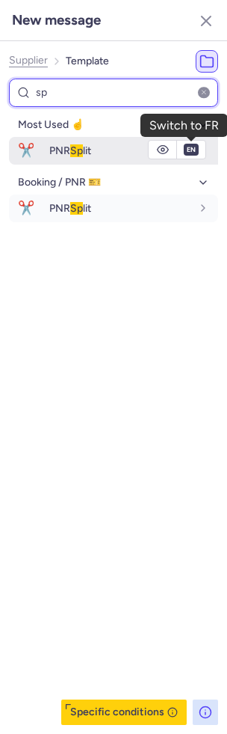
type input "sp"
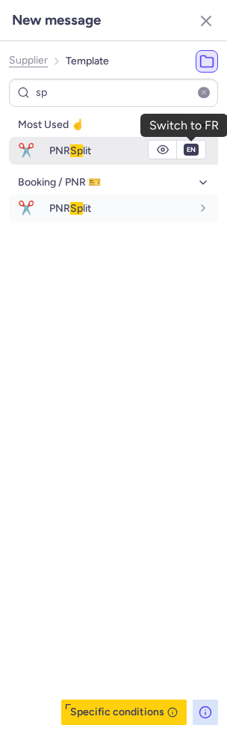
click at [196, 150] on button "en" at bounding box center [191, 150] width 15 height 12
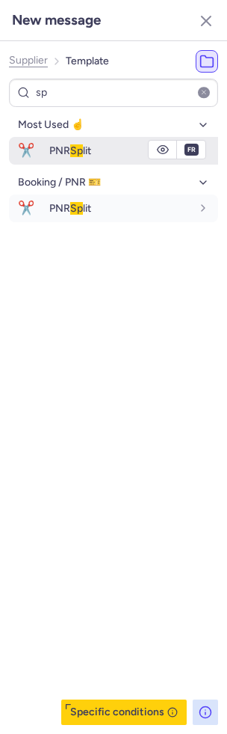
click at [118, 156] on div "PNR Sp lit" at bounding box center [120, 150] width 142 height 13
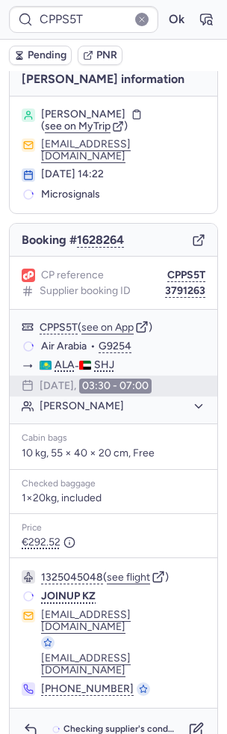
scroll to position [0, 0]
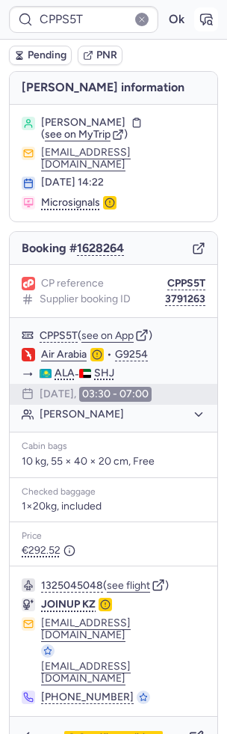
click at [206, 30] on button "button" at bounding box center [207, 19] width 24 height 24
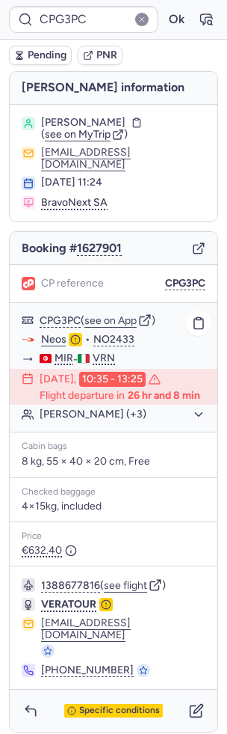
type input "CP7MYE"
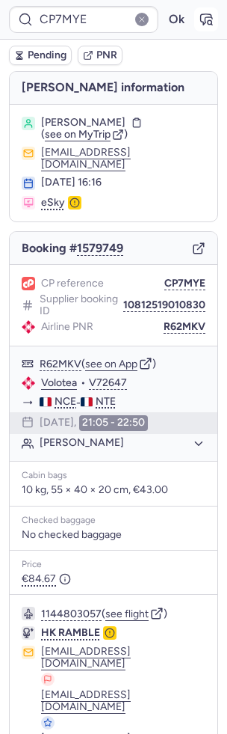
click at [206, 16] on icon "button" at bounding box center [206, 19] width 15 height 15
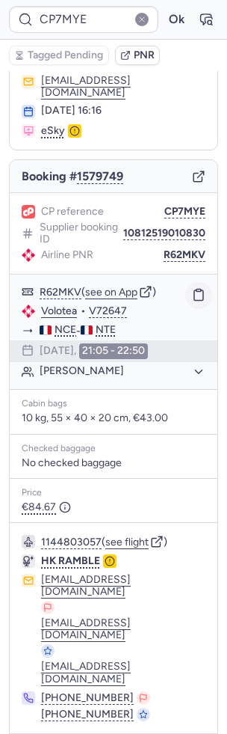
click at [202, 290] on icon "button" at bounding box center [199, 295] width 9 height 10
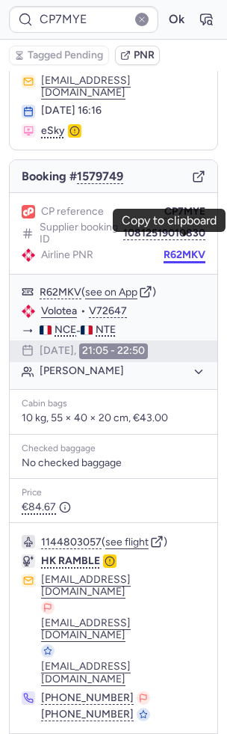
click at [192, 249] on button "R62MKV" at bounding box center [185, 255] width 42 height 12
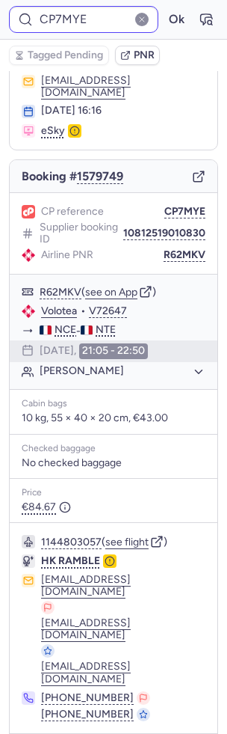
type input "CPIJXV"
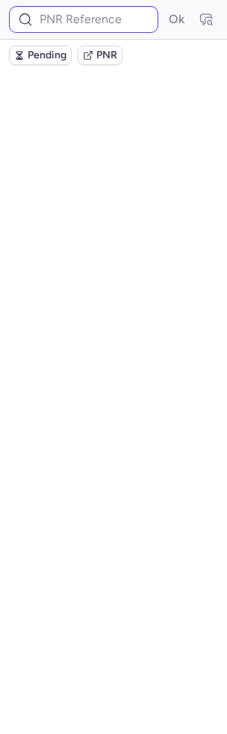
scroll to position [0, 0]
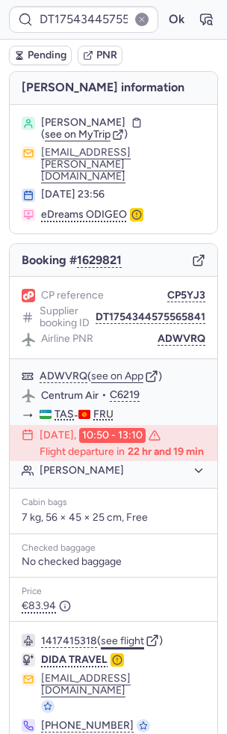
click at [123, 635] on button "see flight" at bounding box center [122, 641] width 43 height 12
click at [64, 50] on span "Pending" at bounding box center [47, 55] width 39 height 12
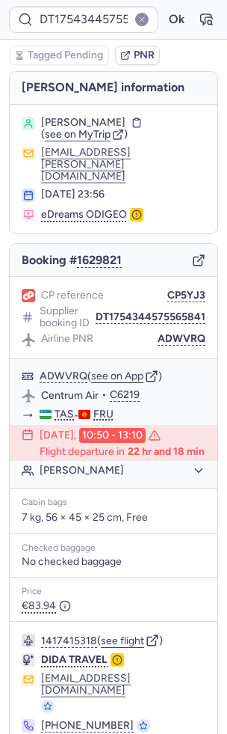
type input "CPZPIJ"
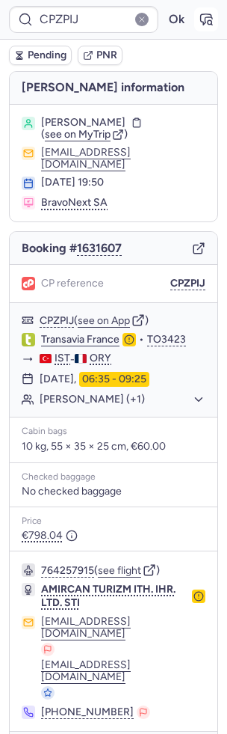
click at [199, 16] on icon "button" at bounding box center [206, 19] width 15 height 15
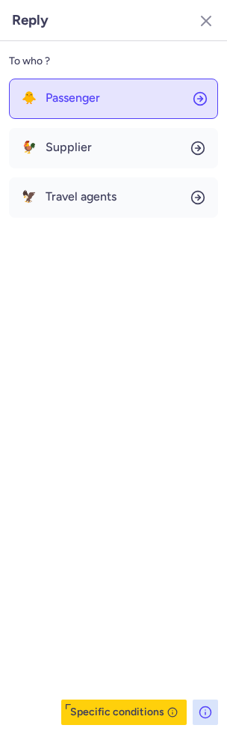
click at [91, 107] on button "🐥 Passenger" at bounding box center [113, 99] width 209 height 40
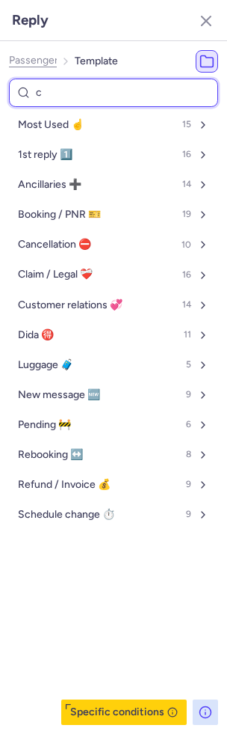
type input "co"
select select "en"
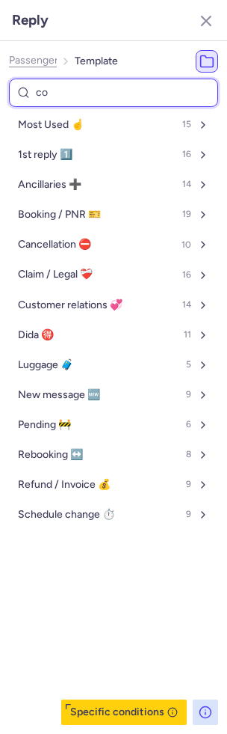
select select "en"
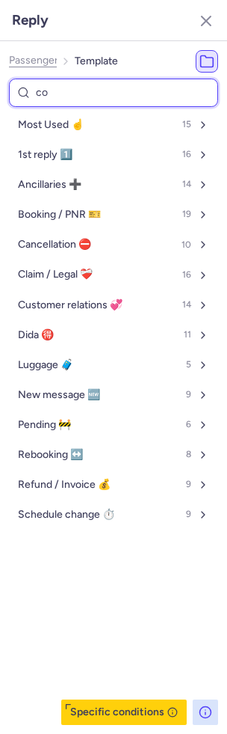
select select "en"
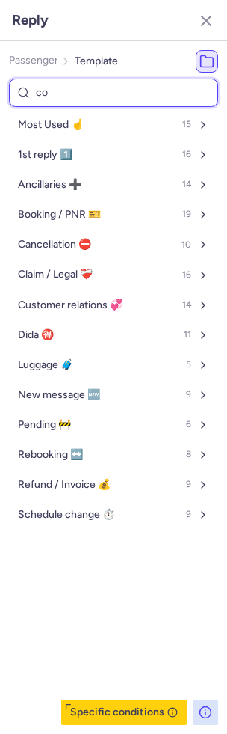
select select "en"
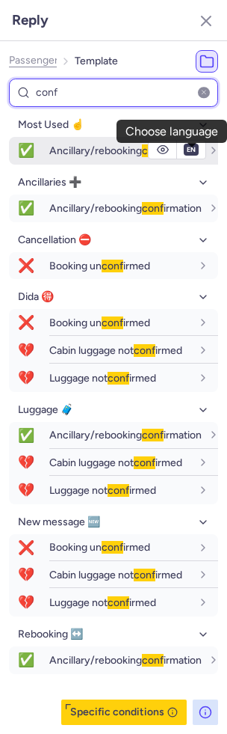
type input "conf"
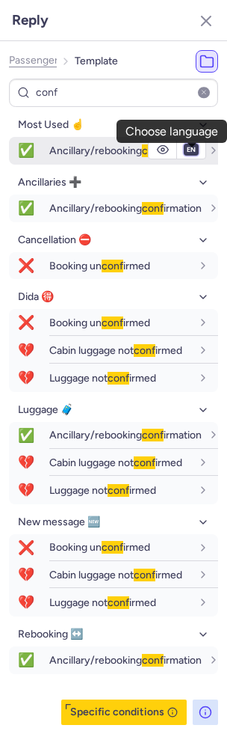
click at [190, 156] on select "fr en de nl pt es it ru" at bounding box center [191, 150] width 13 height 12
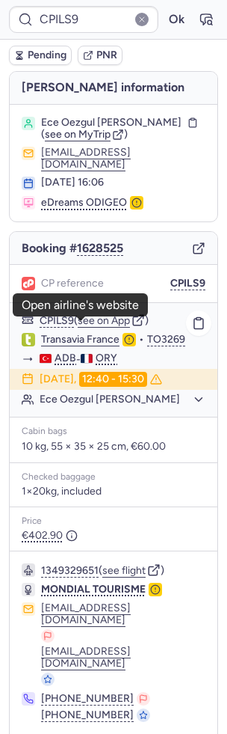
click at [100, 333] on link "Transavia France" at bounding box center [80, 339] width 79 height 13
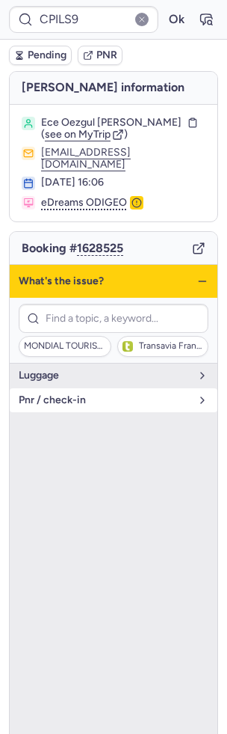
click at [113, 394] on span "pnr / check-in" at bounding box center [105, 400] width 172 height 12
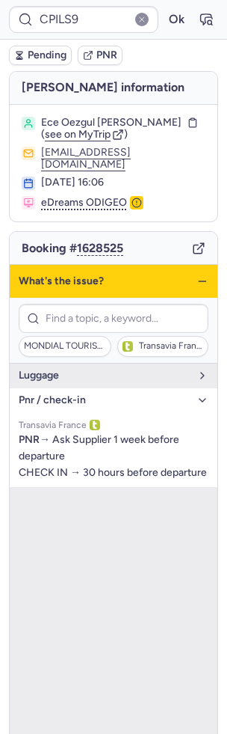
click at [201, 275] on icon "button" at bounding box center [203, 281] width 12 height 12
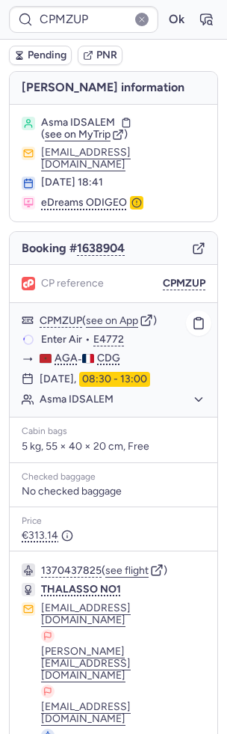
click at [80, 393] on button "Asma IDSALEM" at bounding box center [123, 399] width 166 height 13
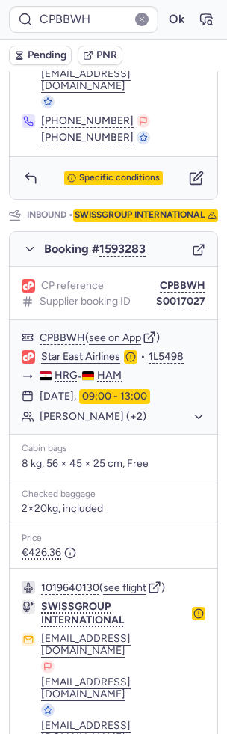
scroll to position [760, 0]
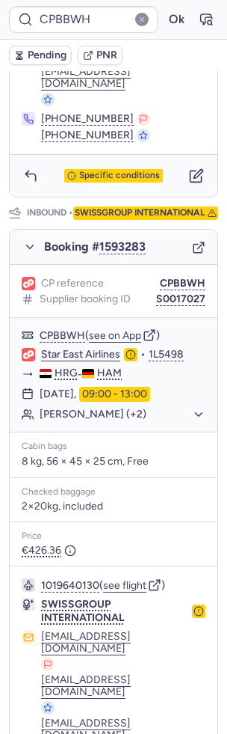
click at [46, 49] on span "Pending" at bounding box center [47, 55] width 39 height 12
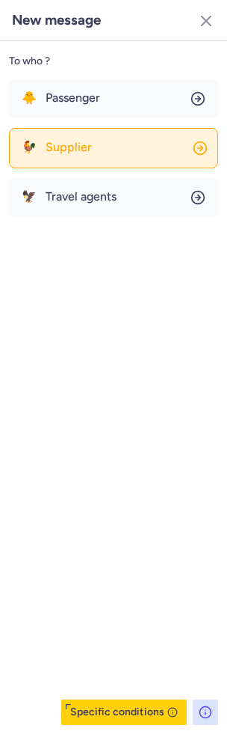
click at [73, 144] on span "Supplier" at bounding box center [69, 147] width 46 height 13
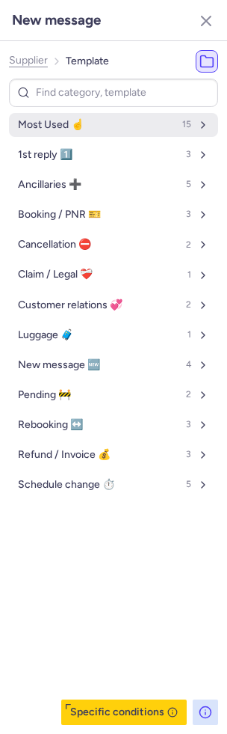
click at [74, 135] on button "Most Used ☝️ 15" at bounding box center [113, 125] width 209 height 24
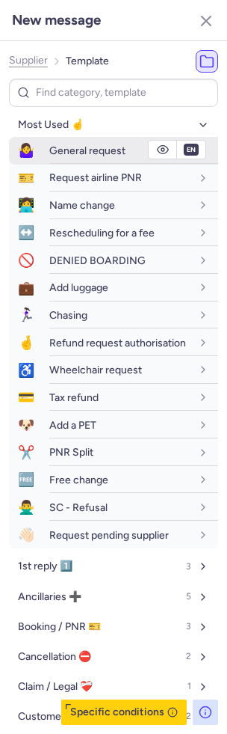
click at [74, 147] on span "General request" at bounding box center [87, 150] width 76 height 13
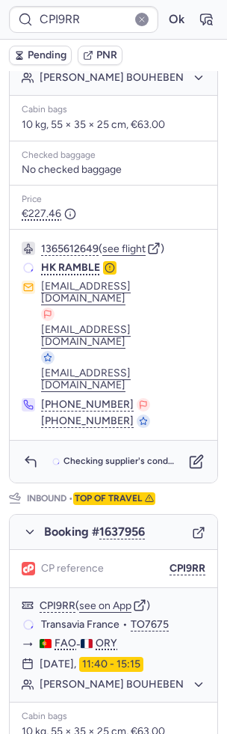
scroll to position [671, 0]
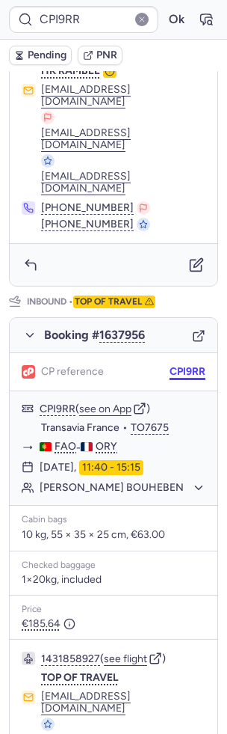
click at [183, 366] on button "CPI9RR" at bounding box center [188, 372] width 36 height 12
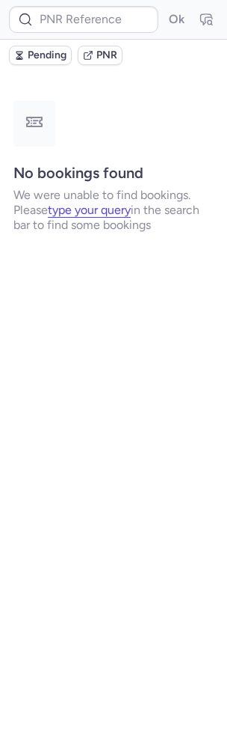
scroll to position [0, 0]
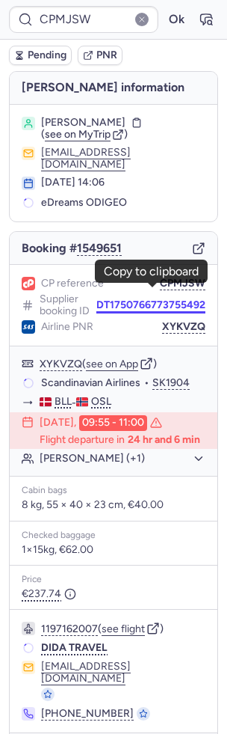
click at [146, 299] on button "DT1750766773755492" at bounding box center [151, 305] width 109 height 12
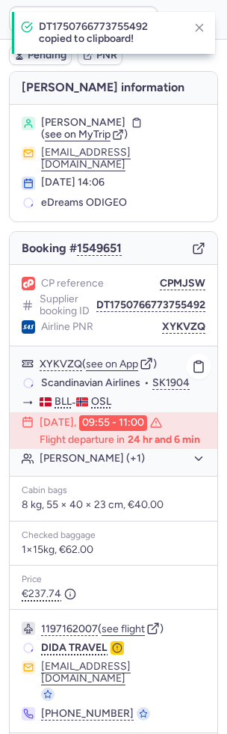
click at [52, 452] on button "[PERSON_NAME] (+1)" at bounding box center [123, 458] width 166 height 13
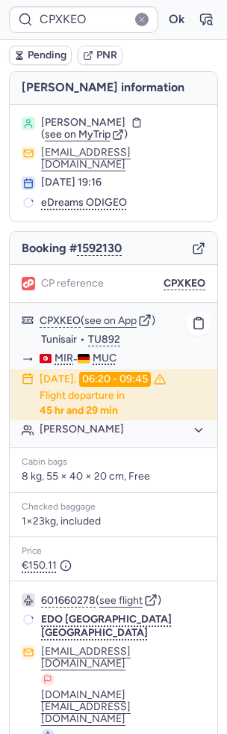
scroll to position [12, 0]
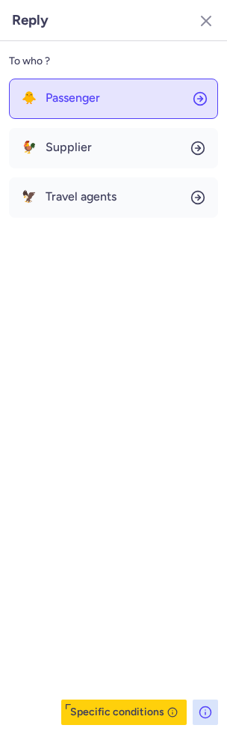
click at [97, 102] on span "Passenger" at bounding box center [73, 97] width 55 height 13
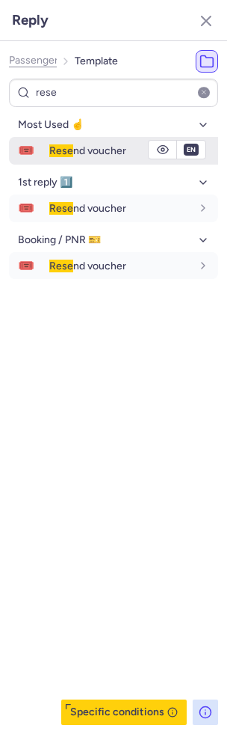
click at [91, 154] on span "Rese nd voucher" at bounding box center [87, 150] width 77 height 13
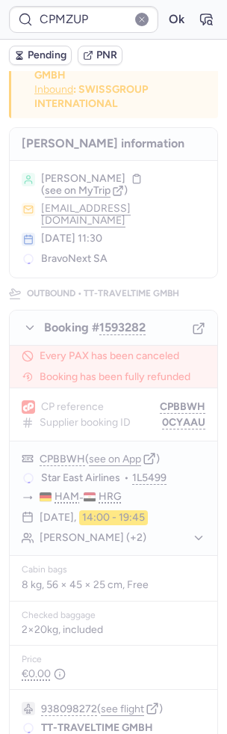
scroll to position [0, 0]
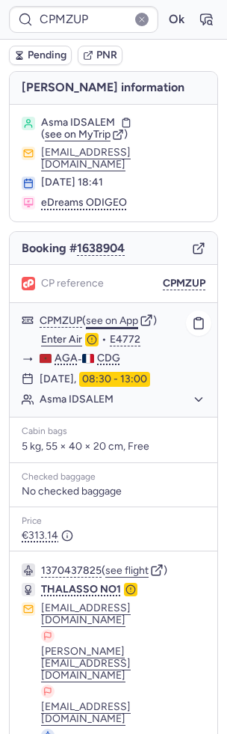
click at [131, 315] on button "see on App" at bounding box center [112, 321] width 52 height 12
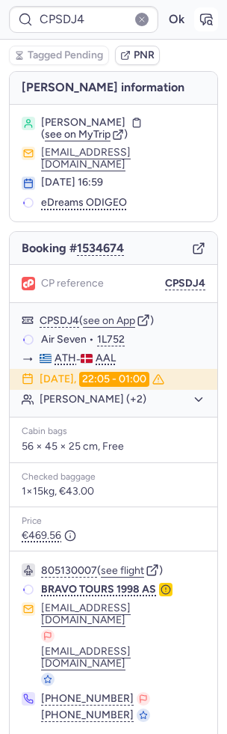
click at [203, 18] on icon "button" at bounding box center [206, 19] width 15 height 15
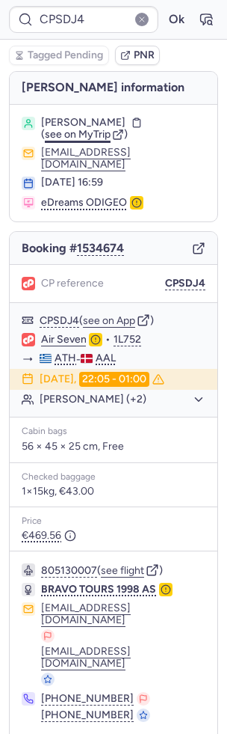
click at [51, 129] on span "see on MyTrip" at bounding box center [78, 134] width 66 height 13
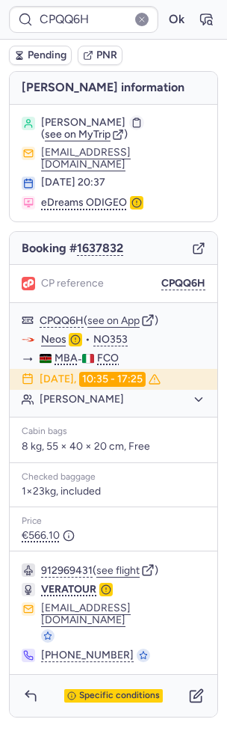
click at [132, 117] on icon "button" at bounding box center [137, 122] width 10 height 10
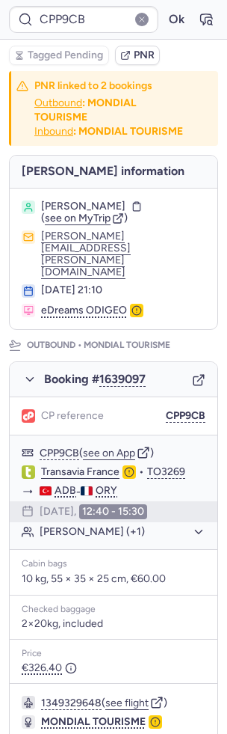
scroll to position [645, 0]
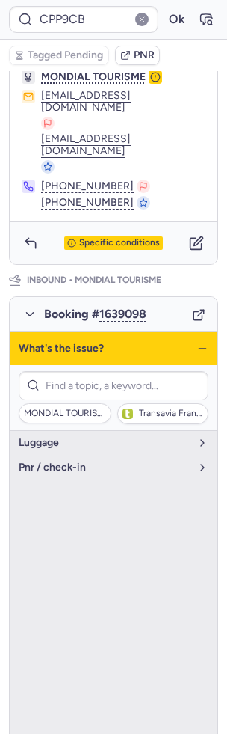
click at [208, 343] on icon "button" at bounding box center [203, 349] width 12 height 12
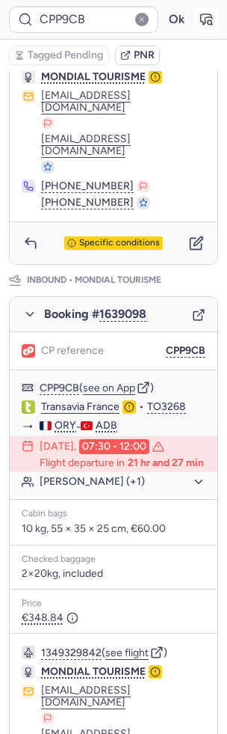
click at [209, 17] on icon "button" at bounding box center [206, 19] width 11 height 10
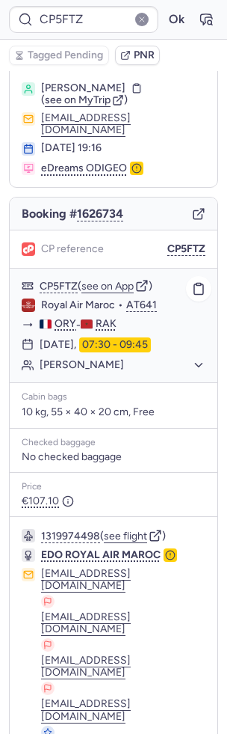
scroll to position [0, 0]
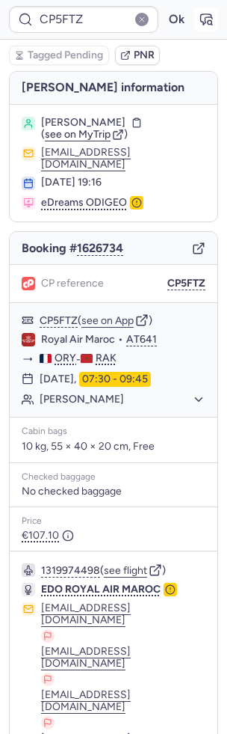
click at [209, 21] on icon "button" at bounding box center [206, 19] width 15 height 15
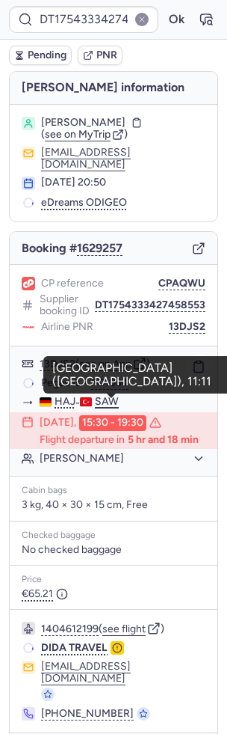
scroll to position [9, 0]
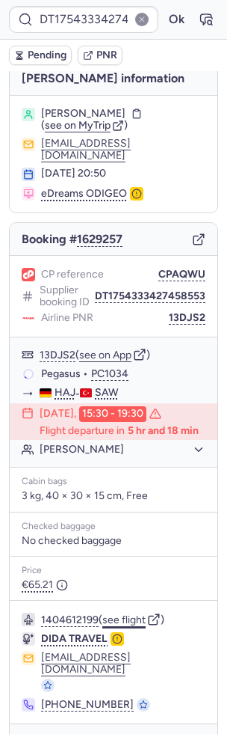
click at [129, 614] on button "see flight" at bounding box center [123, 620] width 43 height 12
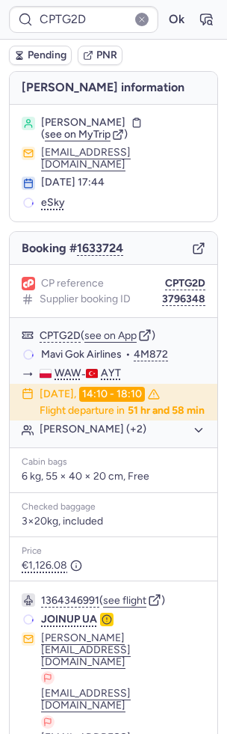
scroll to position [170, 0]
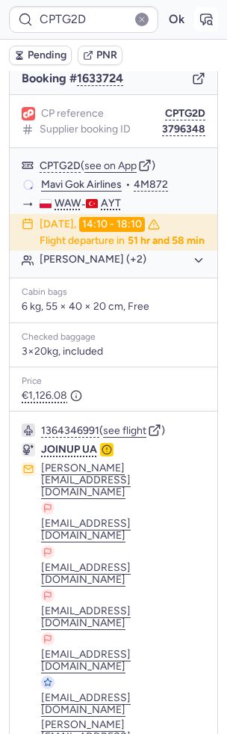
click at [208, 16] on icon "button" at bounding box center [206, 19] width 15 height 15
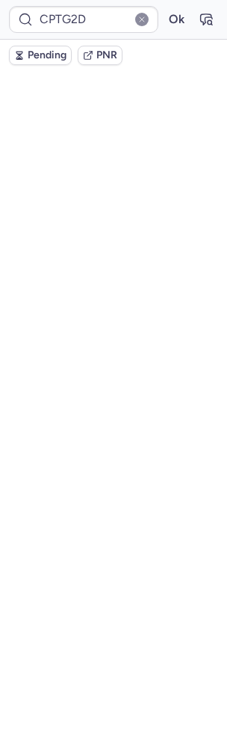
scroll to position [0, 0]
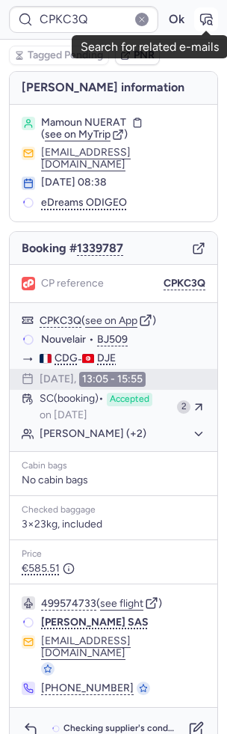
click at [202, 22] on icon "button" at bounding box center [206, 19] width 15 height 15
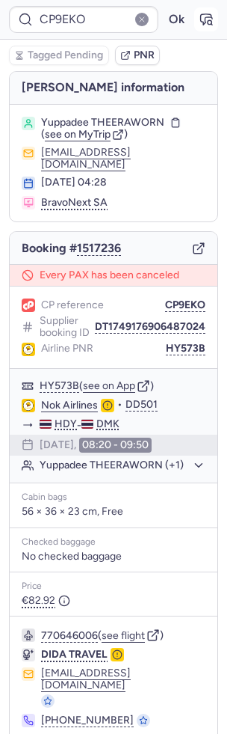
click at [215, 19] on button "button" at bounding box center [207, 19] width 24 height 24
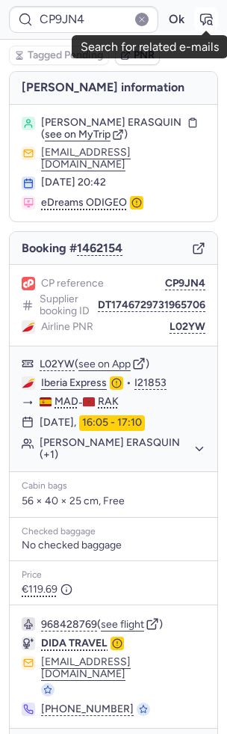
click at [207, 16] on icon "button" at bounding box center [206, 19] width 11 height 10
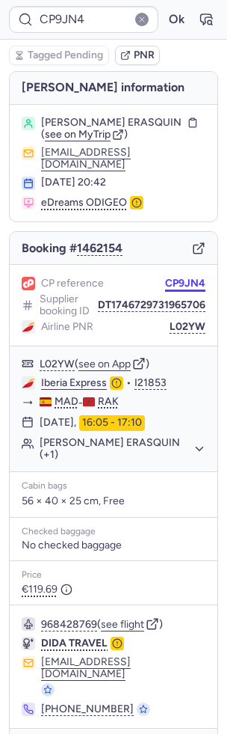
click at [177, 278] on button "CP9JN4" at bounding box center [185, 284] width 40 height 12
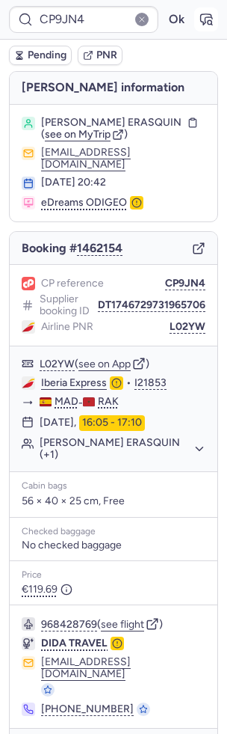
click at [198, 20] on button "button" at bounding box center [207, 19] width 24 height 24
click at [216, 29] on form "CP9JN4 Ok" at bounding box center [113, 19] width 209 height 27
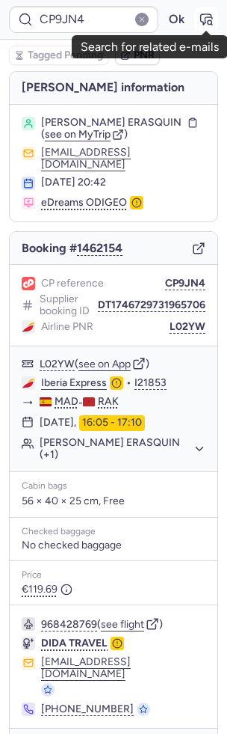
click at [206, 25] on icon "button" at bounding box center [206, 19] width 15 height 15
click at [199, 20] on icon "button" at bounding box center [206, 19] width 15 height 15
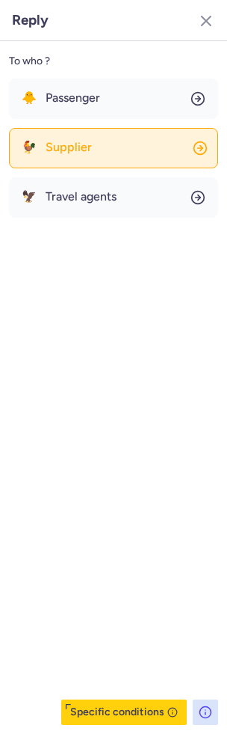
click at [107, 141] on button "🐓 Supplier" at bounding box center [113, 148] width 209 height 40
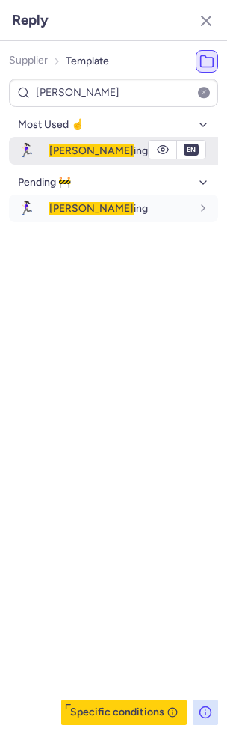
click at [102, 147] on div "[PERSON_NAME] ing" at bounding box center [120, 150] width 142 height 13
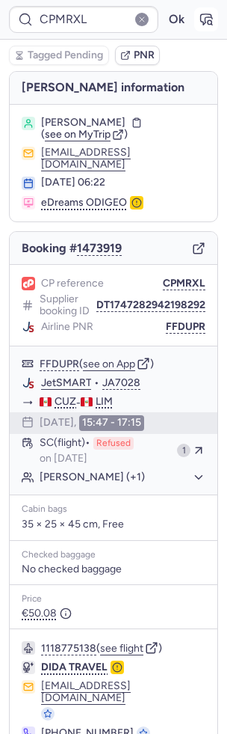
click at [211, 19] on icon "button" at bounding box center [206, 19] width 15 height 15
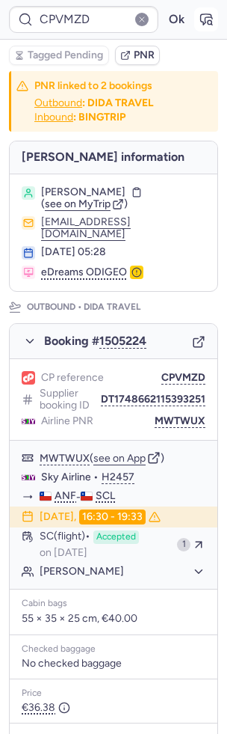
click at [206, 25] on icon "button" at bounding box center [206, 19] width 15 height 15
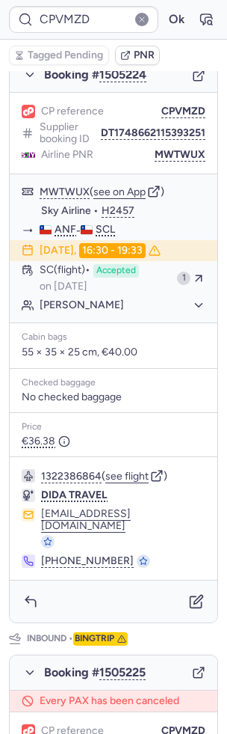
scroll to position [724, 0]
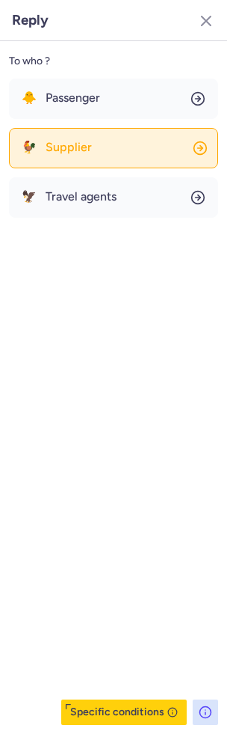
click at [87, 129] on button "🐓 Supplier" at bounding box center [113, 148] width 209 height 40
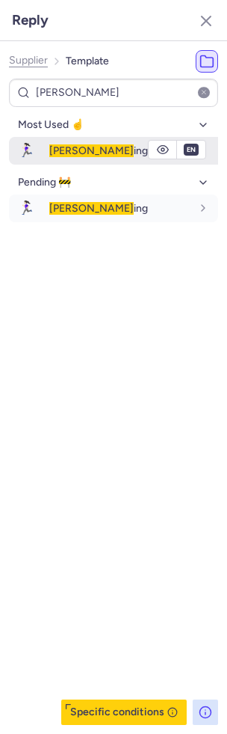
click at [77, 147] on span "[PERSON_NAME] ing" at bounding box center [98, 150] width 99 height 13
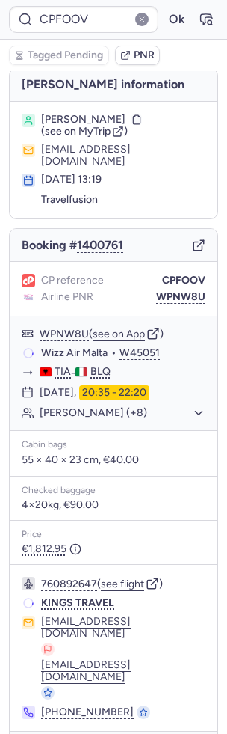
scroll to position [1, 0]
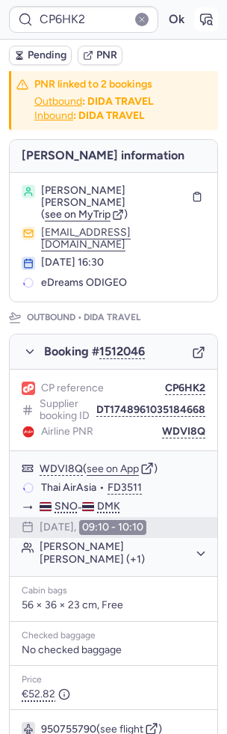
click at [209, 18] on icon "button" at bounding box center [206, 19] width 15 height 15
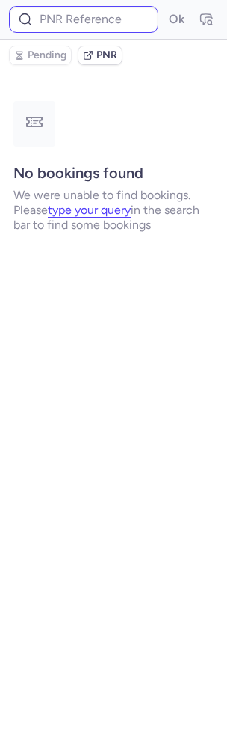
scroll to position [0, 0]
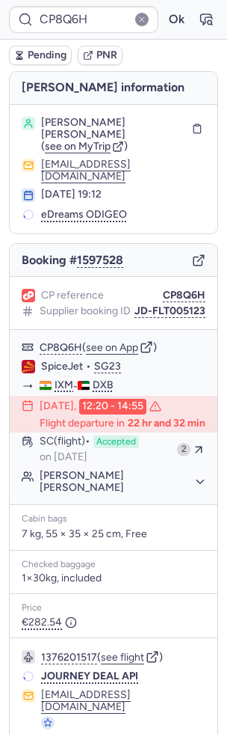
click at [52, 52] on span "Pending" at bounding box center [47, 55] width 39 height 12
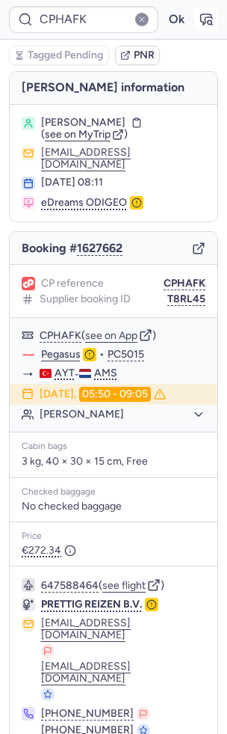
click at [201, 24] on icon "button" at bounding box center [206, 19] width 15 height 15
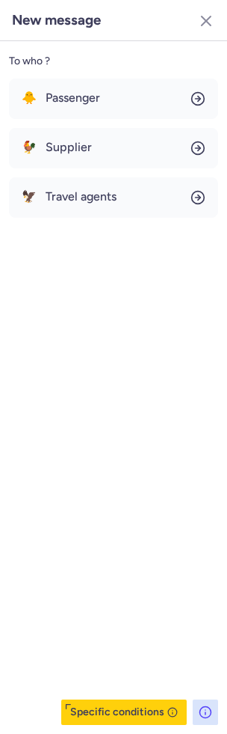
click at [69, 168] on div "🐥 Passenger 🐓 Supplier 🦅 Travel agents" at bounding box center [113, 148] width 209 height 139
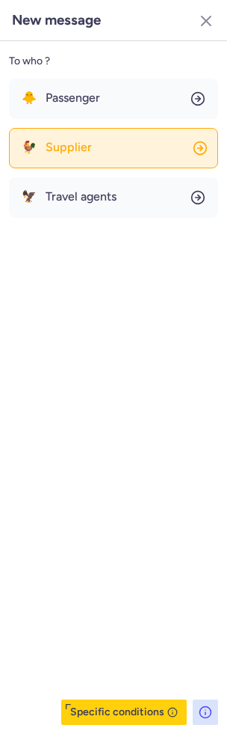
click at [76, 155] on button "🐓 Supplier" at bounding box center [113, 148] width 209 height 40
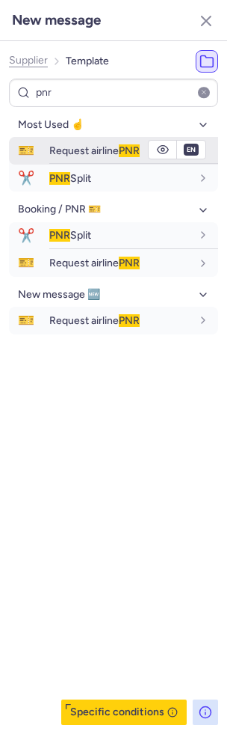
click at [76, 150] on span "Request airline PNR" at bounding box center [94, 150] width 91 height 13
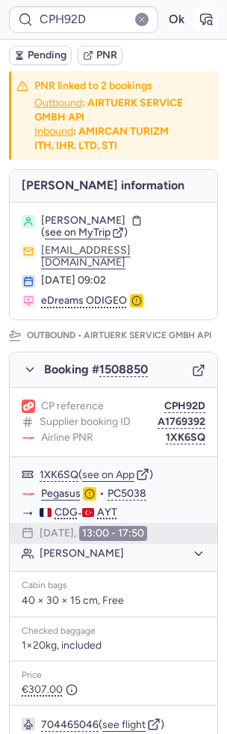
click at [199, 21] on icon "button" at bounding box center [206, 19] width 15 height 15
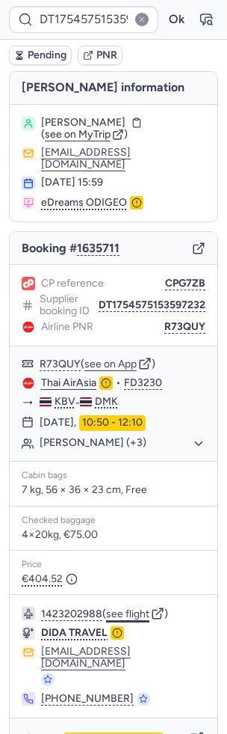
click at [132, 608] on button "see flight" at bounding box center [127, 614] width 43 height 12
click at [190, 12] on form "DT1754575153597232 Ok" at bounding box center [113, 19] width 209 height 27
click at [178, 14] on button "Ok" at bounding box center [177, 19] width 24 height 24
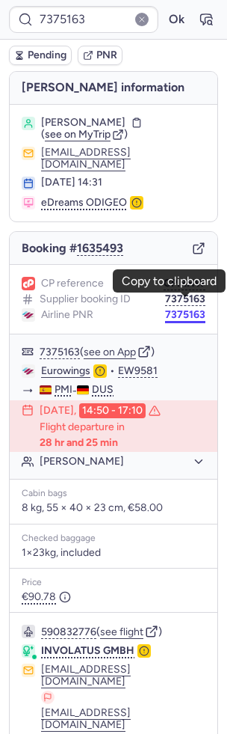
click at [202, 309] on button "7375163" at bounding box center [185, 315] width 40 height 12
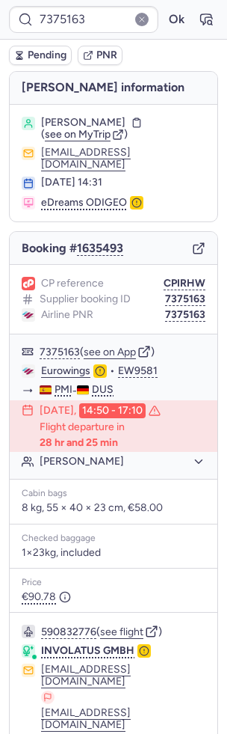
scroll to position [91, 0]
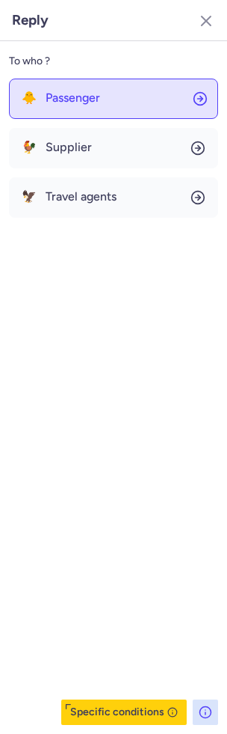
click at [81, 105] on button "🐥 Passenger" at bounding box center [113, 99] width 209 height 40
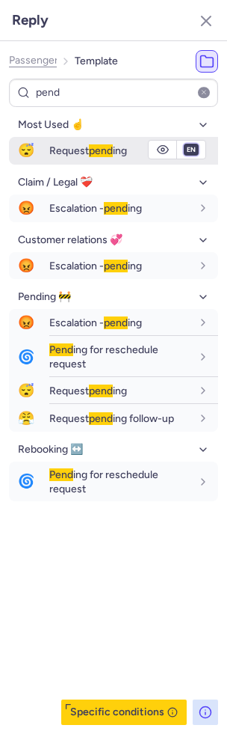
click at [193, 151] on select "fr en de nl pt es it ru" at bounding box center [191, 150] width 13 height 12
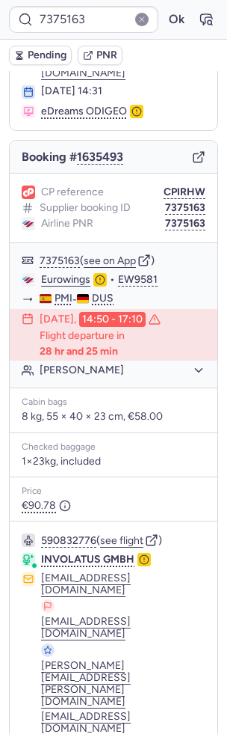
click at [47, 53] on span "Pending" at bounding box center [47, 55] width 39 height 12
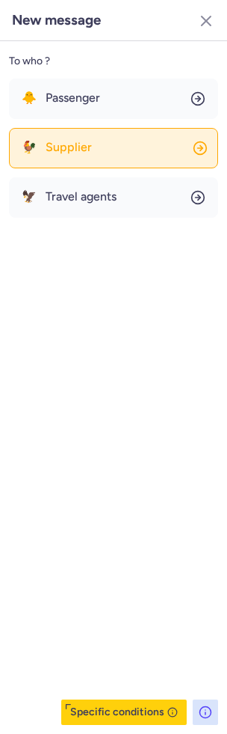
click at [118, 141] on button "🐓 Supplier" at bounding box center [113, 148] width 209 height 40
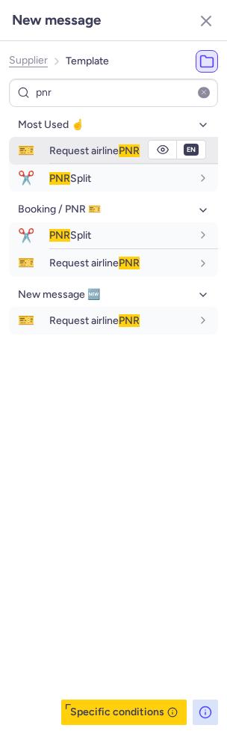
click at [85, 156] on span "Request airline PNR" at bounding box center [94, 150] width 91 height 13
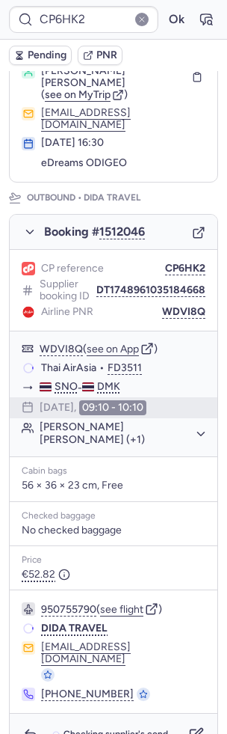
scroll to position [161, 0]
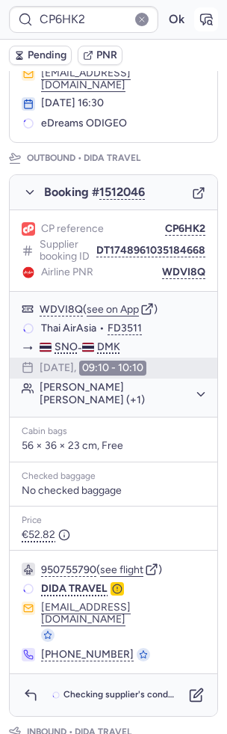
click at [212, 19] on icon "button" at bounding box center [206, 19] width 15 height 15
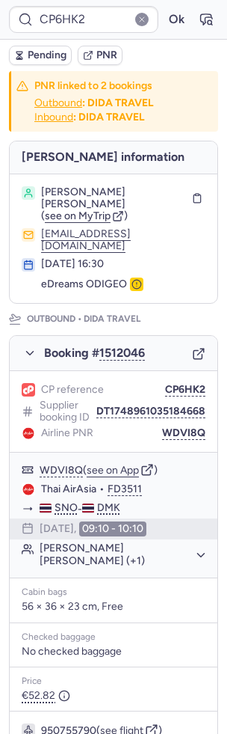
scroll to position [643, 0]
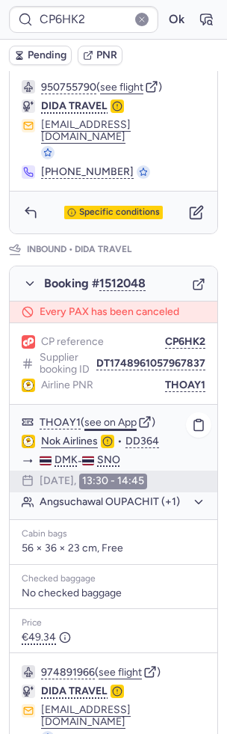
click at [114, 417] on button "see on App" at bounding box center [111, 423] width 52 height 12
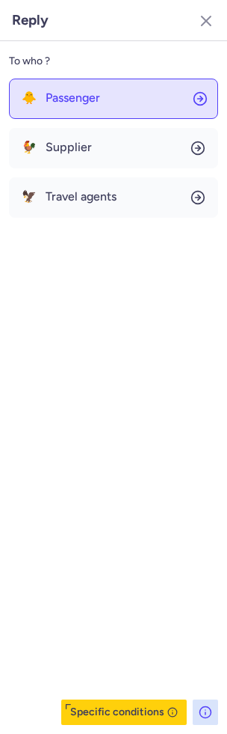
click at [110, 100] on button "🐥 Passenger" at bounding box center [113, 99] width 209 height 40
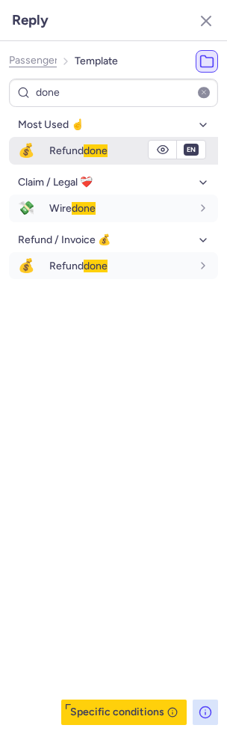
click at [108, 144] on div "Refund done" at bounding box center [120, 150] width 142 height 13
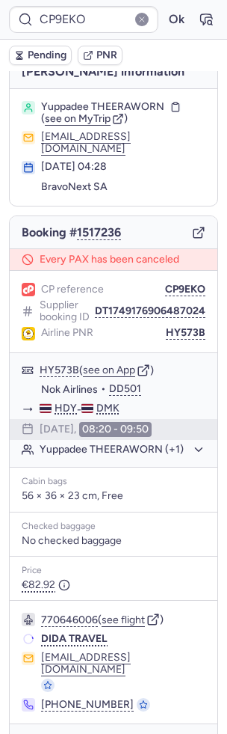
scroll to position [16, 0]
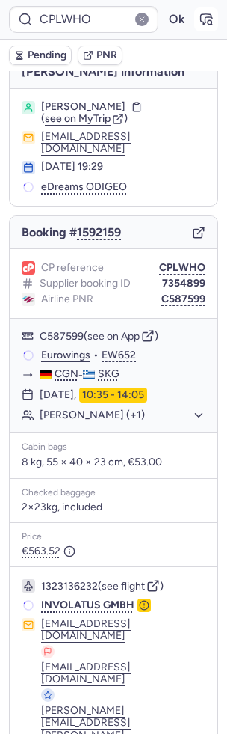
click at [195, 22] on button "button" at bounding box center [207, 19] width 24 height 24
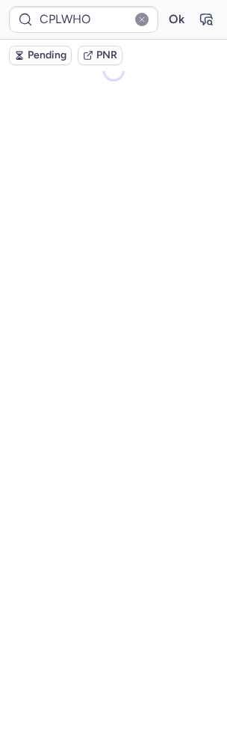
scroll to position [0, 0]
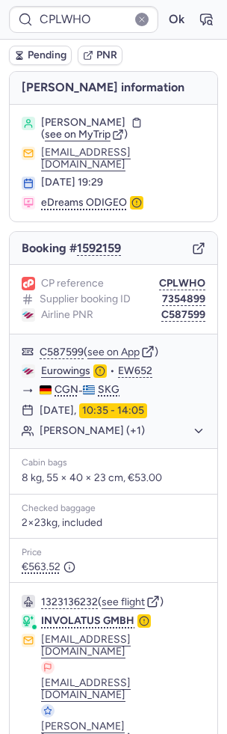
click at [49, 54] on span "Pending" at bounding box center [47, 55] width 39 height 12
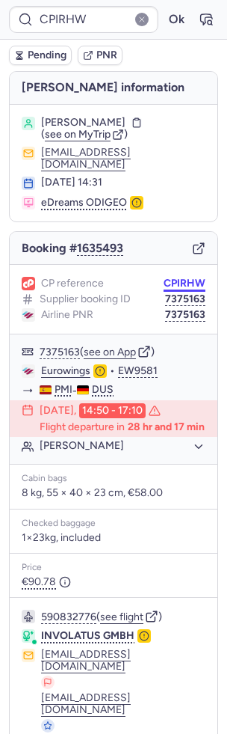
click at [189, 278] on button "CPIRHW" at bounding box center [185, 284] width 42 height 12
click at [201, 19] on icon "button" at bounding box center [206, 19] width 11 height 10
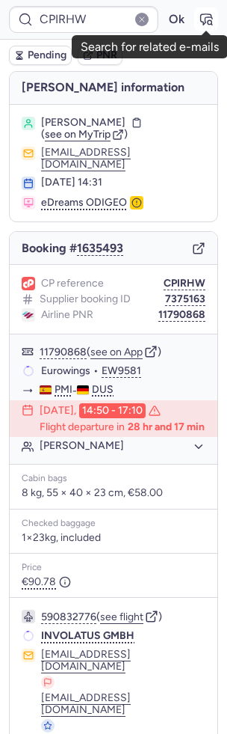
click at [209, 22] on icon "button" at bounding box center [206, 19] width 15 height 15
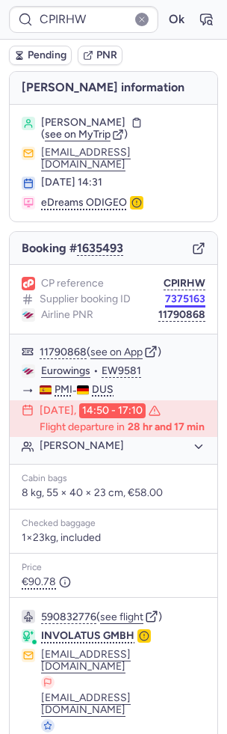
click at [189, 293] on button "7375163" at bounding box center [185, 299] width 40 height 12
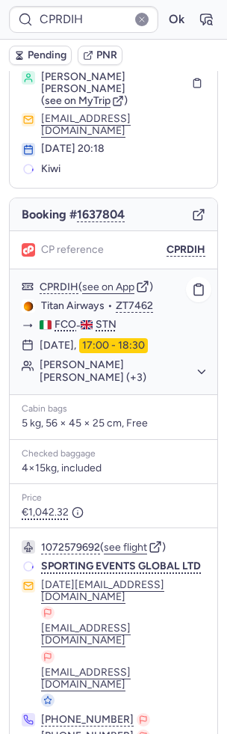
scroll to position [46, 0]
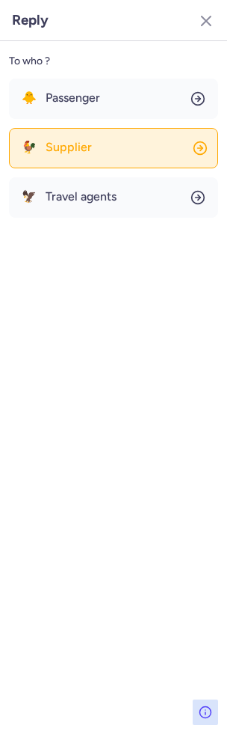
click at [70, 148] on span "Supplier" at bounding box center [69, 147] width 46 height 13
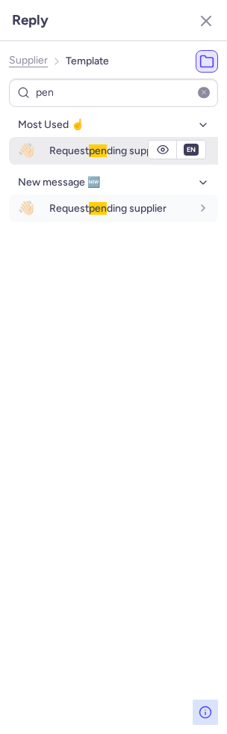
click at [80, 155] on span "Request pen ding supplier" at bounding box center [107, 150] width 117 height 13
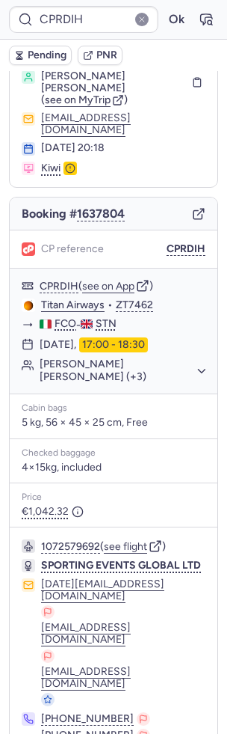
click at [45, 55] on span "Pending" at bounding box center [47, 55] width 39 height 12
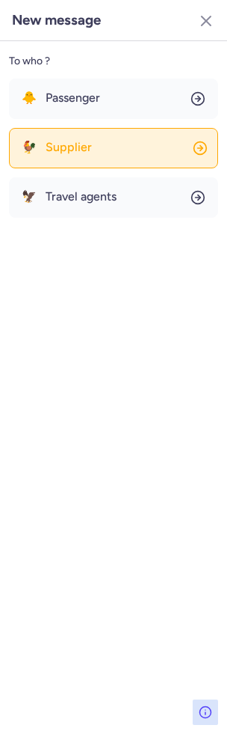
click at [80, 144] on span "Supplier" at bounding box center [69, 147] width 46 height 13
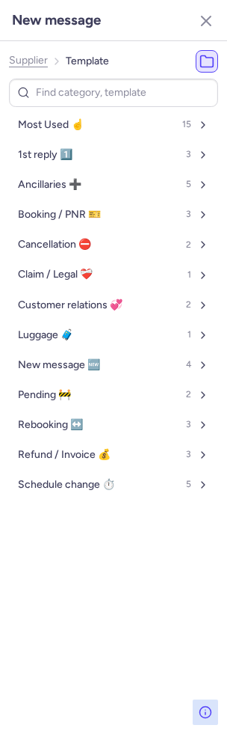
click at [38, 65] on span "Supplier" at bounding box center [28, 61] width 39 height 12
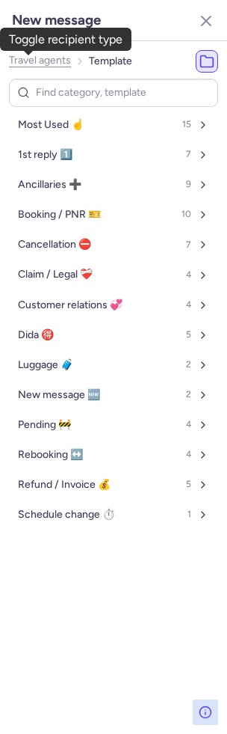
click at [38, 65] on span "Travel agents" at bounding box center [40, 61] width 62 height 12
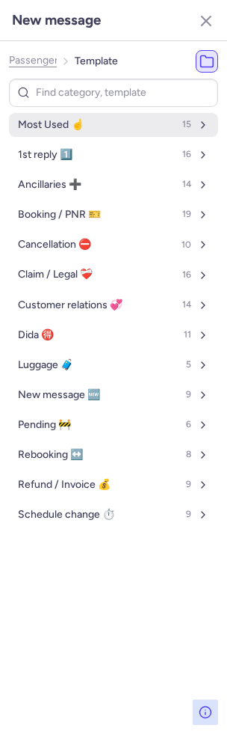
click at [64, 119] on span "Most Used ☝️" at bounding box center [51, 125] width 66 height 12
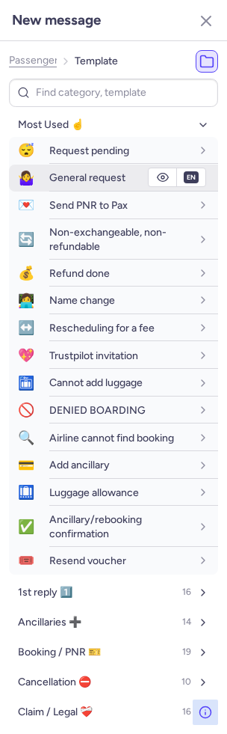
click at [58, 177] on span "General request" at bounding box center [87, 177] width 76 height 13
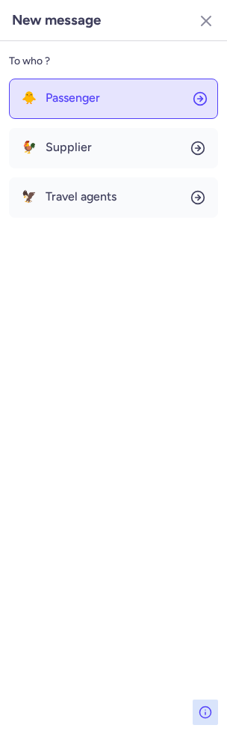
click at [64, 97] on span "Passenger" at bounding box center [73, 97] width 55 height 13
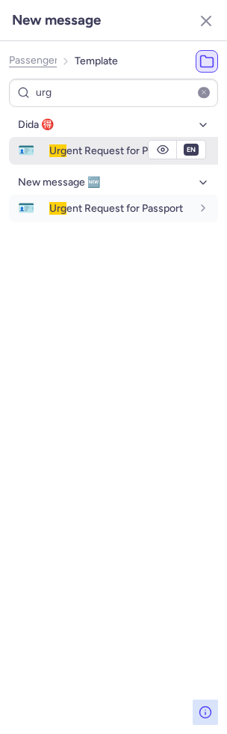
click at [88, 153] on span "Urg ent Request for Passport" at bounding box center [116, 150] width 134 height 13
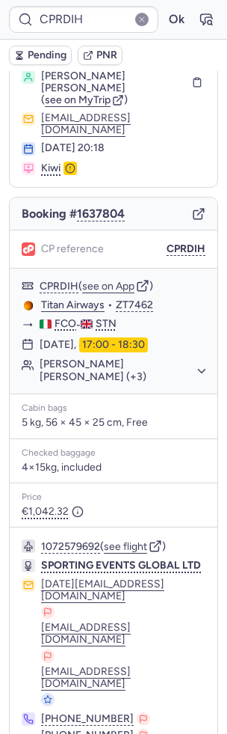
click at [46, 46] on button "Pending" at bounding box center [40, 55] width 63 height 19
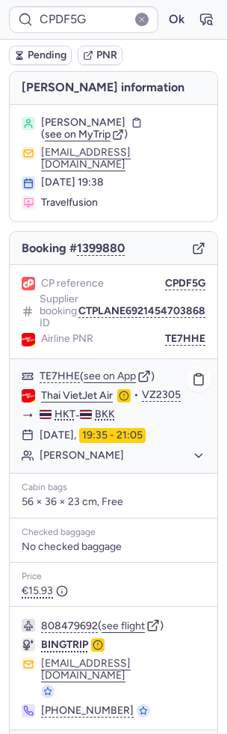
scroll to position [6, 0]
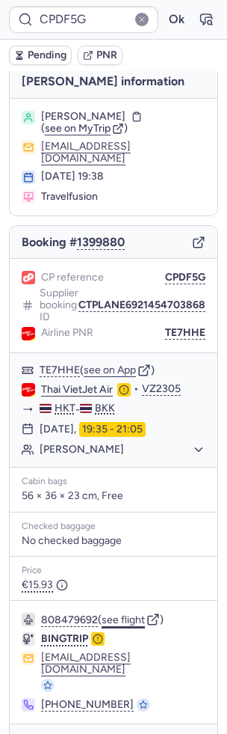
click at [117, 614] on button "see flight" at bounding box center [123, 620] width 43 height 12
click at [178, 19] on button "Ok" at bounding box center [177, 19] width 24 height 24
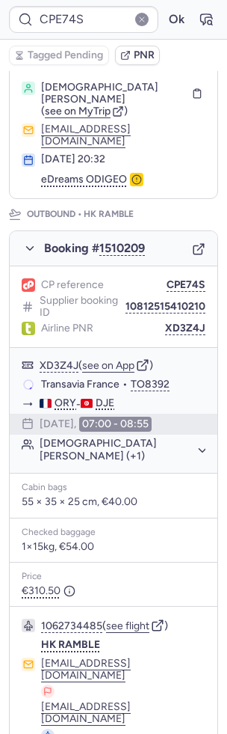
scroll to position [778, 0]
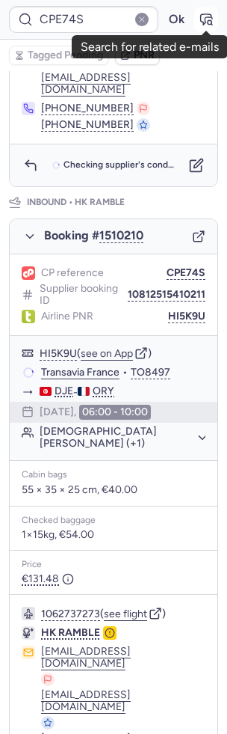
click at [205, 13] on icon "button" at bounding box center [206, 19] width 15 height 15
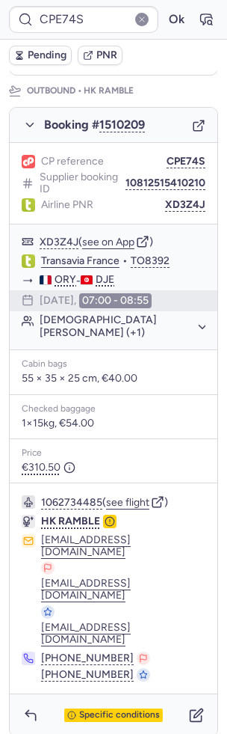
scroll to position [617, 0]
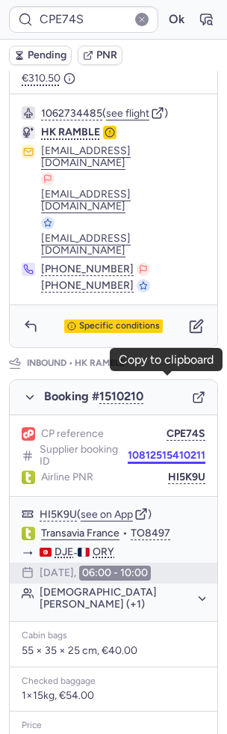
click at [182, 450] on button "10812515410211" at bounding box center [167, 456] width 78 height 12
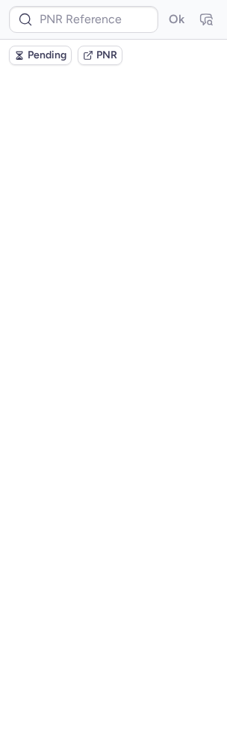
scroll to position [0, 0]
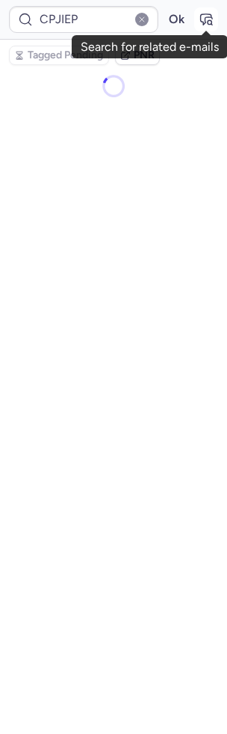
click at [213, 17] on icon "button" at bounding box center [206, 19] width 15 height 15
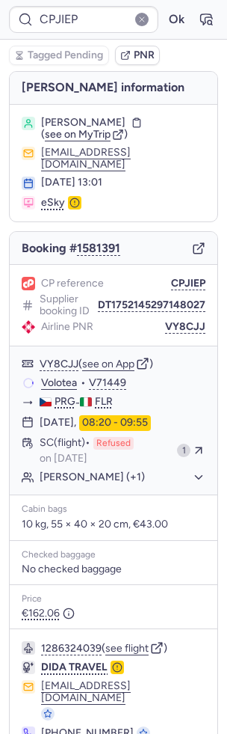
scroll to position [28, 0]
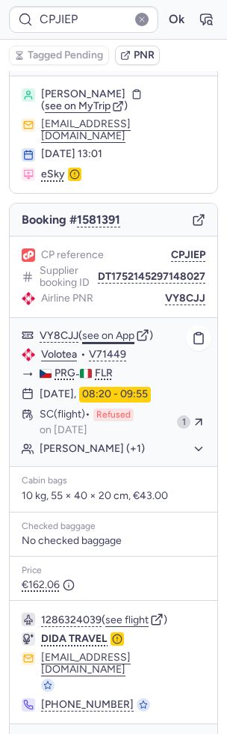
click at [109, 330] on button "see on App" at bounding box center [108, 336] width 52 height 12
click at [203, 14] on icon "button" at bounding box center [206, 19] width 11 height 10
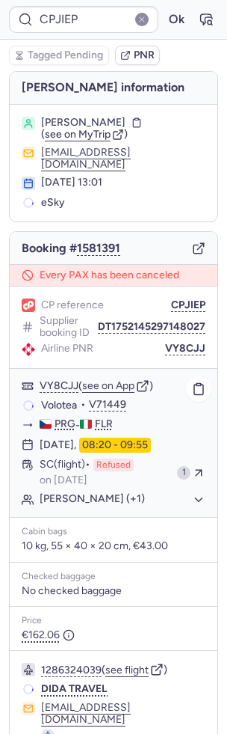
scroll to position [50, 0]
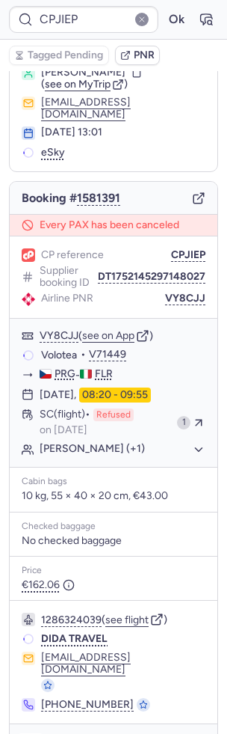
click at [37, 733] on icon "button" at bounding box center [30, 745] width 15 height 15
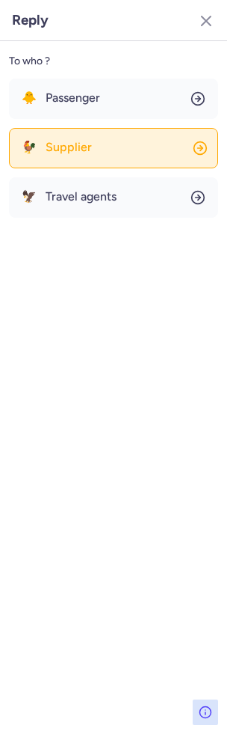
click at [91, 152] on button "🐓 Supplier" at bounding box center [113, 148] width 209 height 40
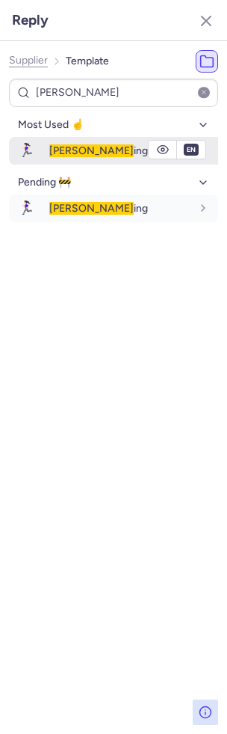
click at [85, 155] on div "[PERSON_NAME] ing" at bounding box center [120, 150] width 142 height 13
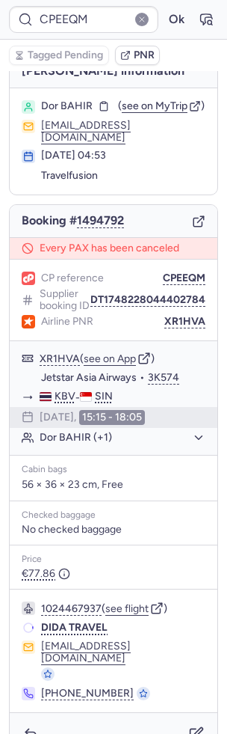
scroll to position [16, 0]
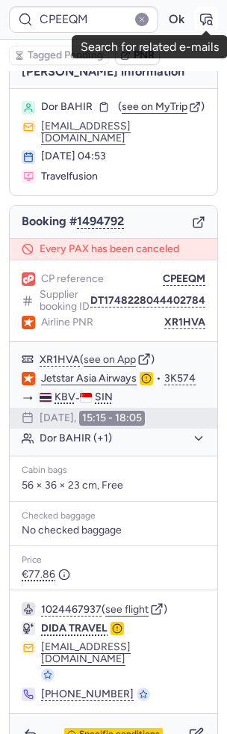
click at [203, 22] on icon "button" at bounding box center [206, 19] width 11 height 10
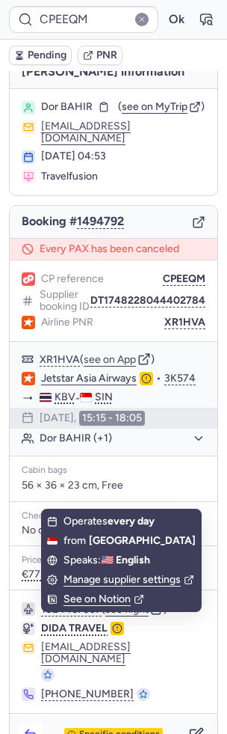
click at [32, 727] on icon "button" at bounding box center [30, 734] width 15 height 15
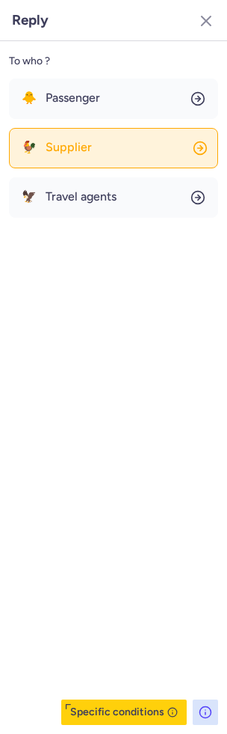
click at [54, 148] on span "Supplier" at bounding box center [69, 147] width 46 height 13
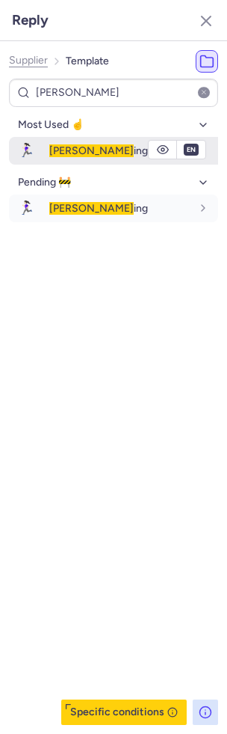
click at [63, 146] on span "[PERSON_NAME]" at bounding box center [91, 150] width 85 height 13
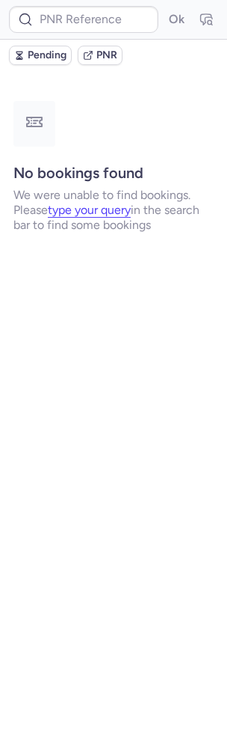
scroll to position [0, 0]
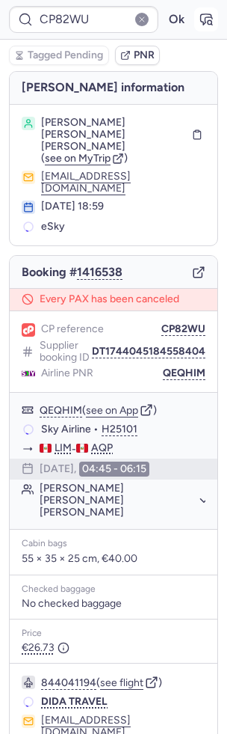
click at [212, 19] on icon "button" at bounding box center [206, 19] width 15 height 15
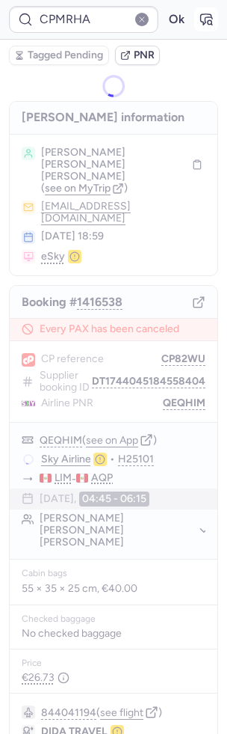
click at [202, 17] on icon "button" at bounding box center [206, 19] width 15 height 15
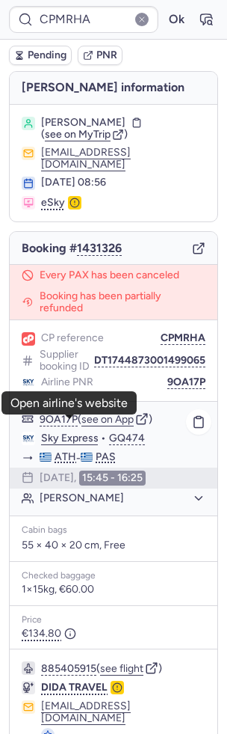
scroll to position [49, 0]
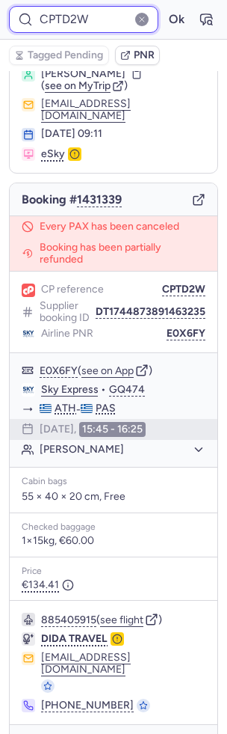
click at [88, 14] on input "CPTD2W" at bounding box center [84, 19] width 150 height 27
click at [88, 15] on input "CPTD2W" at bounding box center [84, 19] width 150 height 27
paste input "5XDO"
click at [165, 7] on button "Ok" at bounding box center [177, 19] width 24 height 24
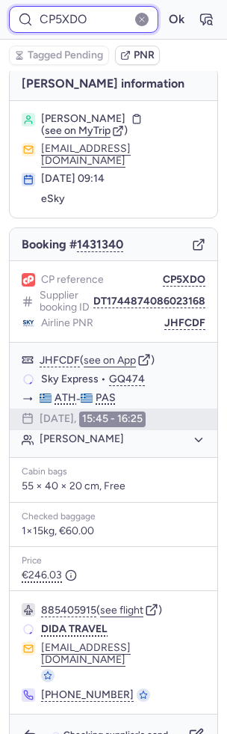
scroll to position [0, 0]
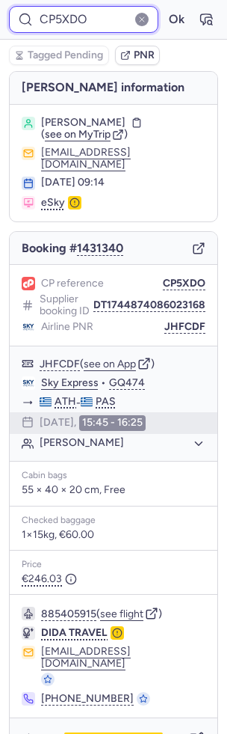
click at [82, 25] on input "CP5XDO" at bounding box center [84, 19] width 150 height 27
paste input "9AMH"
click at [165, 7] on button "Ok" at bounding box center [177, 19] width 24 height 24
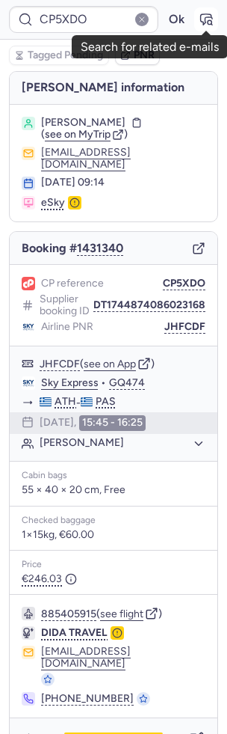
click at [201, 23] on icon "button" at bounding box center [206, 19] width 15 height 15
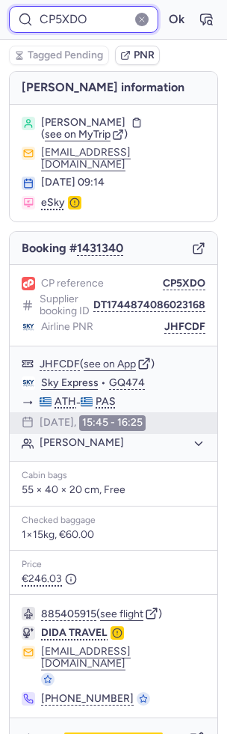
click at [106, 25] on input "CP5XDO" at bounding box center [84, 19] width 150 height 27
paste input "9AMH"
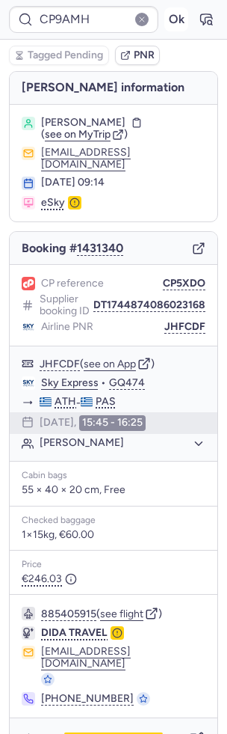
click at [181, 16] on button "Ok" at bounding box center [177, 19] width 24 height 24
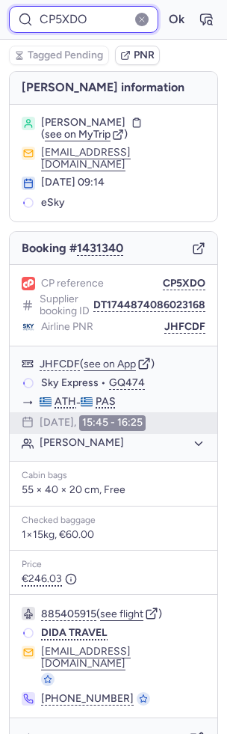
click at [95, 19] on input "CP5XDO" at bounding box center [84, 19] width 150 height 27
click at [95, 20] on input "CP5XDO" at bounding box center [84, 19] width 150 height 27
paste input "9AMH"
click at [165, 7] on button "Ok" at bounding box center [177, 19] width 24 height 24
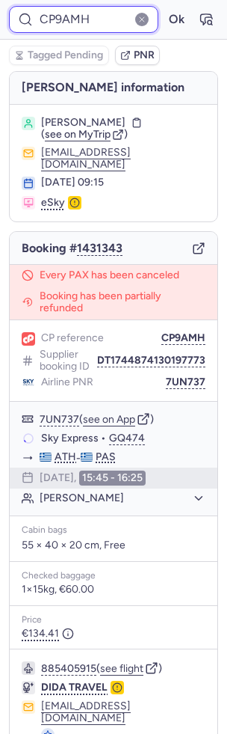
click at [67, 16] on input "CP9AMH" at bounding box center [84, 19] width 150 height 27
paste input "MRHA"
click at [165, 7] on button "Ok" at bounding box center [177, 19] width 24 height 24
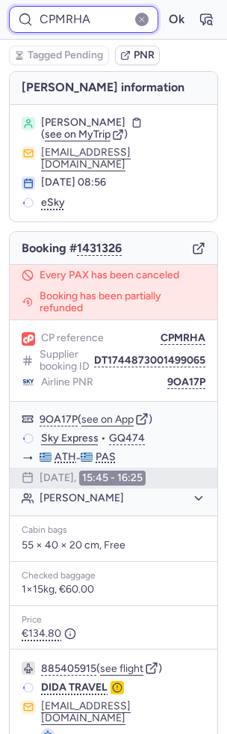
click at [76, 27] on input "CPMRHA" at bounding box center [84, 19] width 150 height 27
paste input "57R7"
click at [165, 7] on button "Ok" at bounding box center [177, 19] width 24 height 24
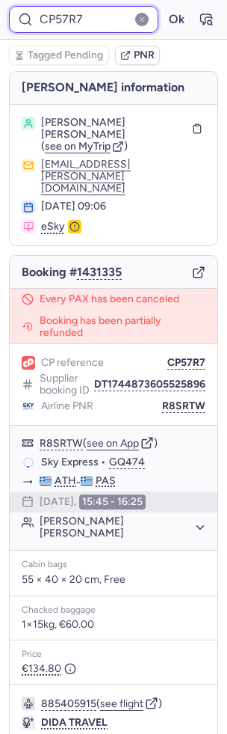
click at [51, 16] on input "CP57R7" at bounding box center [84, 19] width 150 height 27
paste input "TD2W"
click at [165, 7] on button "Ok" at bounding box center [177, 19] width 24 height 24
